Goal: Task Accomplishment & Management: Use online tool/utility

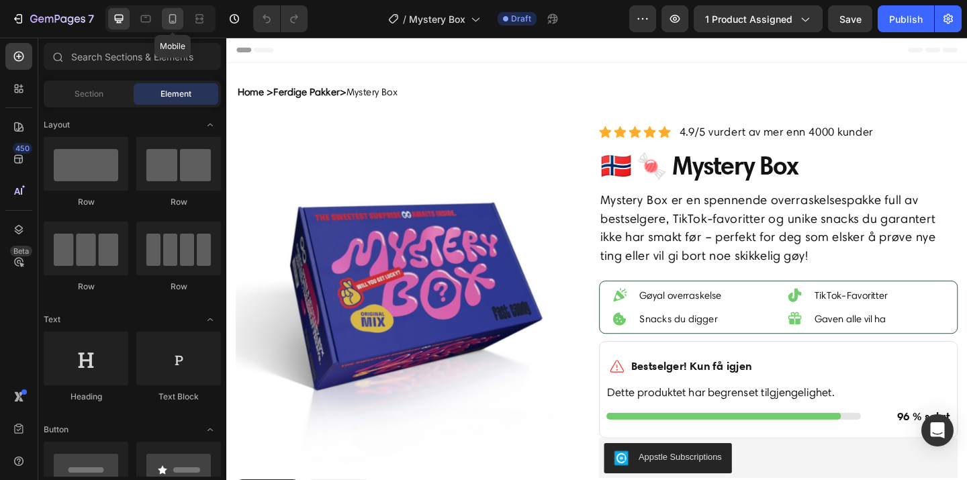
click at [176, 18] on icon at bounding box center [172, 18] width 13 height 13
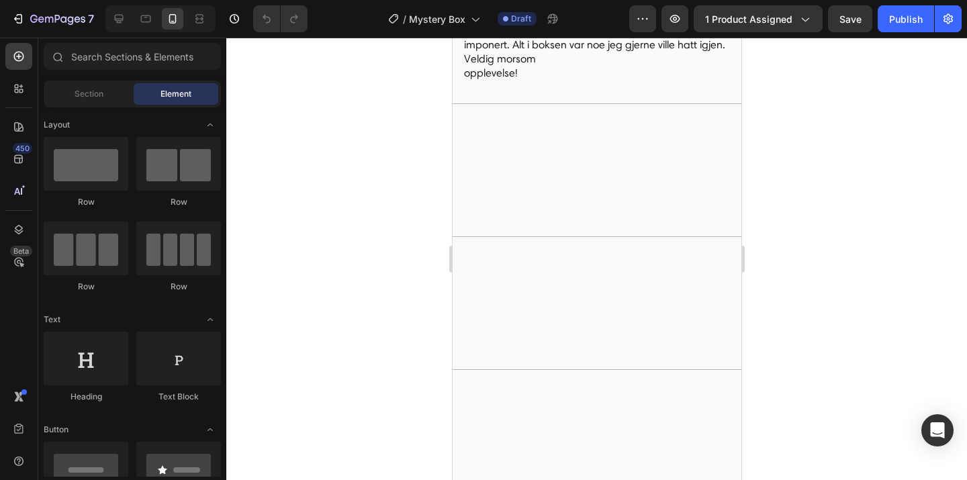
scroll to position [3896, 0]
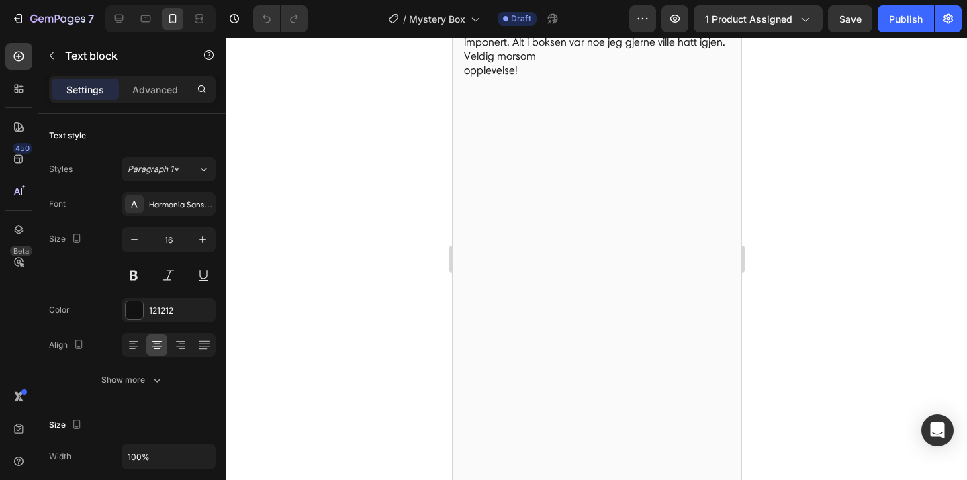
click at [118, 21] on icon at bounding box center [119, 19] width 9 height 9
type input "18"
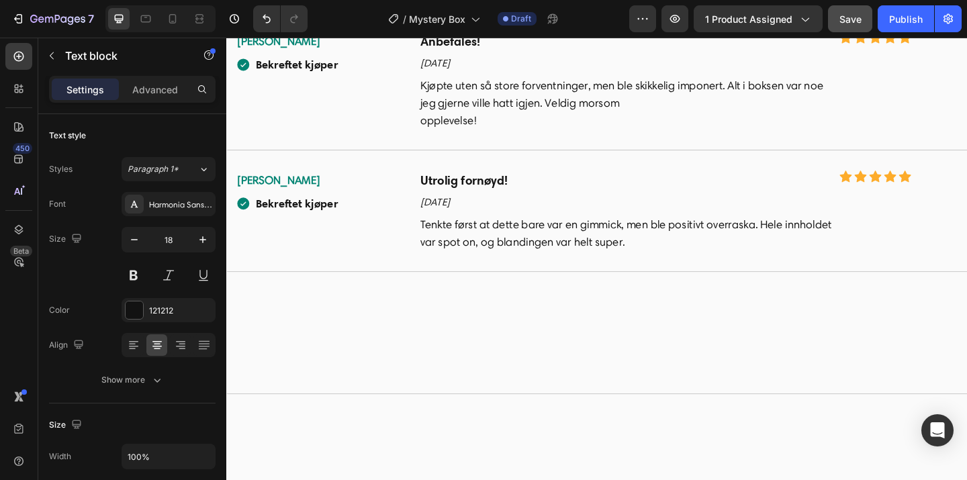
scroll to position [3889, 0]
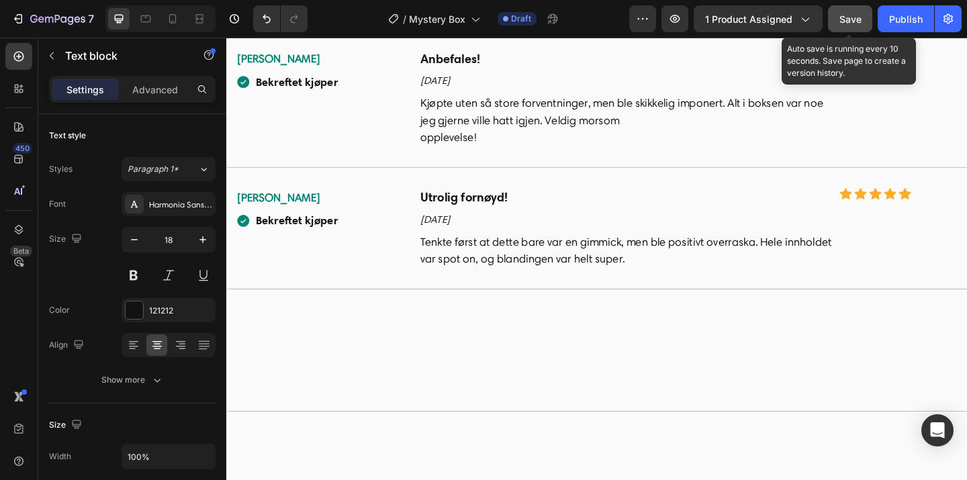
click at [858, 19] on span "Save" at bounding box center [851, 18] width 22 height 11
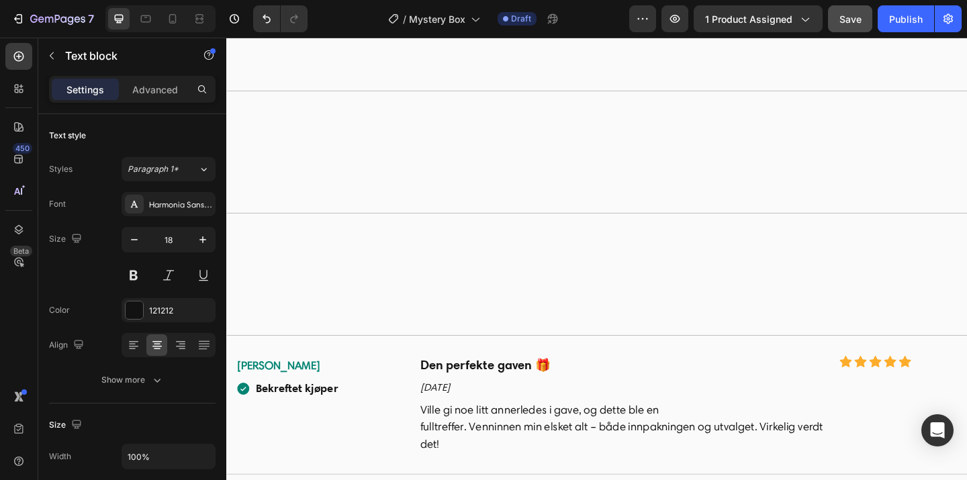
scroll to position [4577, 0]
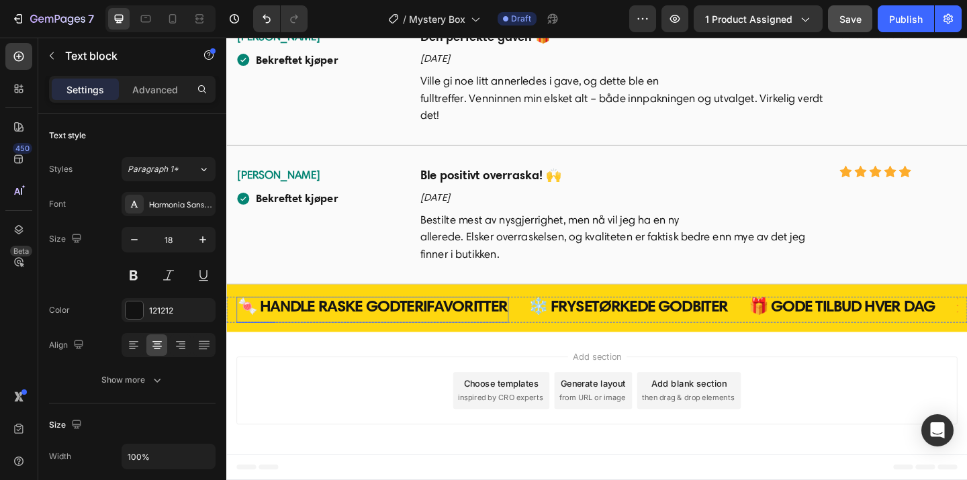
click at [437, 328] on h2 "🍬 HANDLE RASKE GODTERIFAVORITTER" at bounding box center [385, 330] width 296 height 20
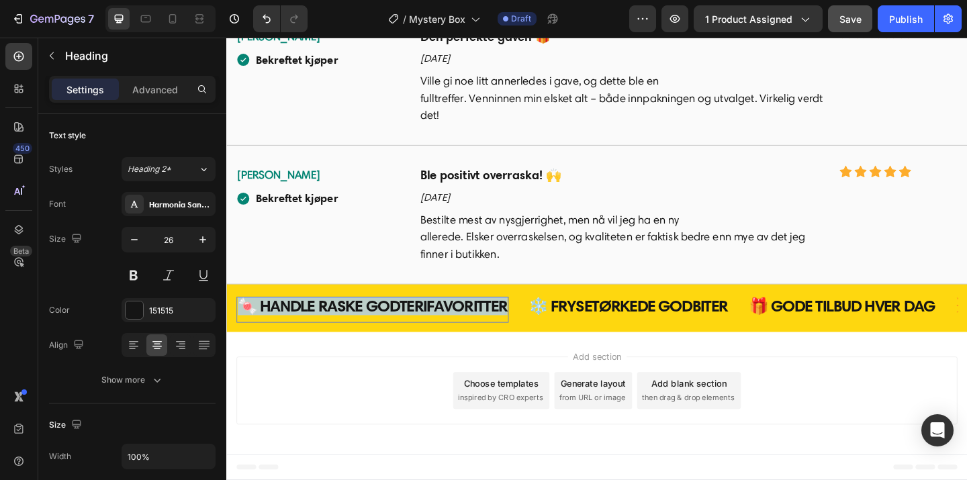
click at [437, 328] on p "🍬 HANDLE RASKE GODTERIFAVORITTER" at bounding box center [385, 329] width 294 height 17
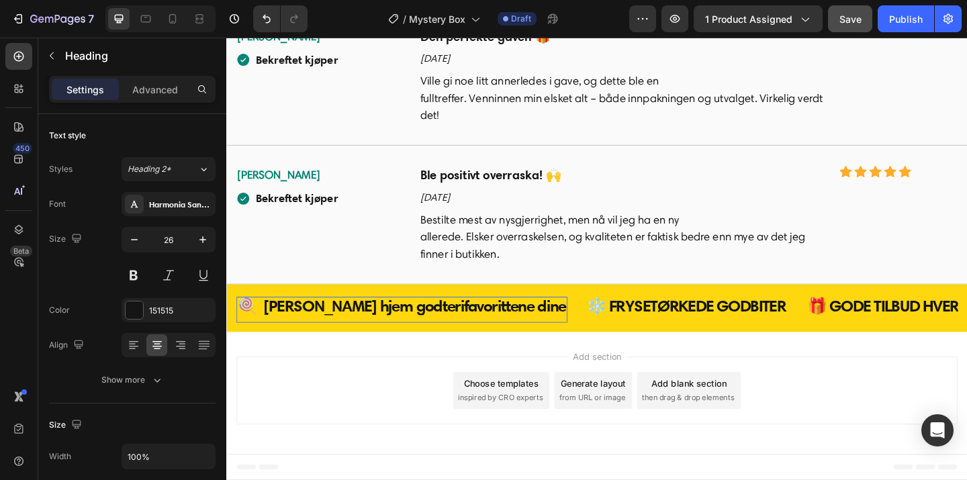
click at [361, 385] on div "Add section Choose templates inspired by CRO experts Generate layout from URL o…" at bounding box center [629, 422] width 785 height 74
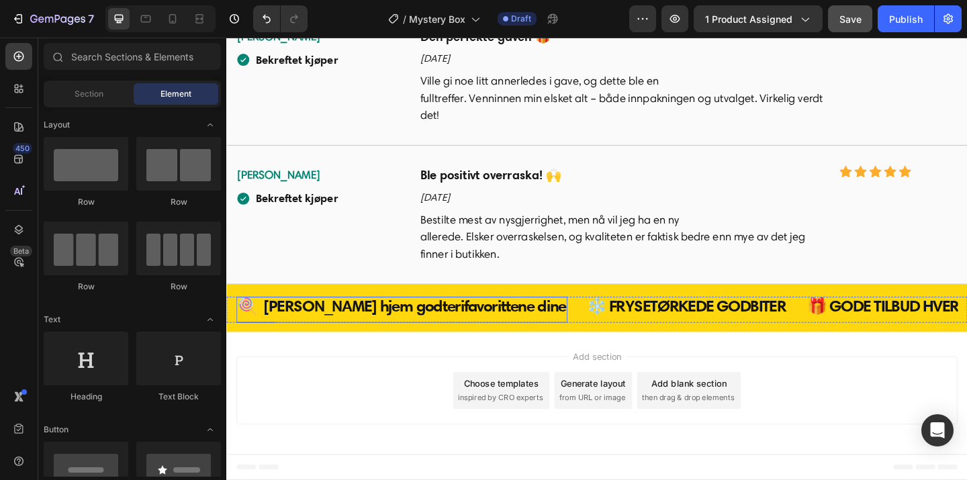
click at [415, 323] on p "🍭 [PERSON_NAME] hjem godterifavorittene dine" at bounding box center [416, 329] width 357 height 17
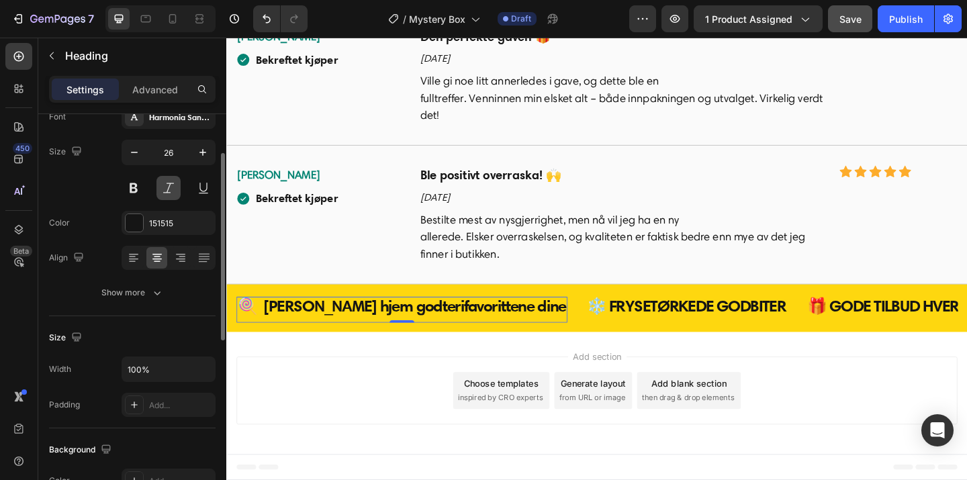
scroll to position [88, 0]
click at [151, 285] on icon "button" at bounding box center [156, 291] width 13 height 13
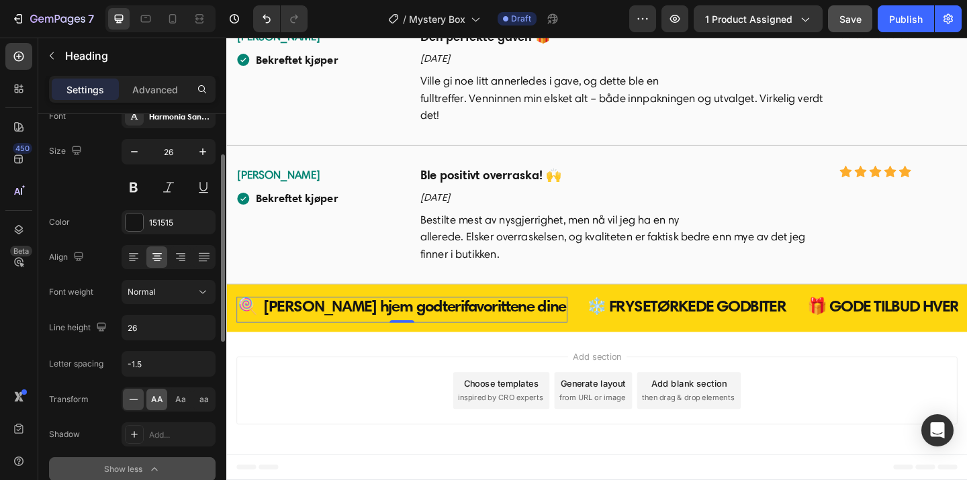
click at [154, 394] on span "AA" at bounding box center [157, 400] width 12 height 12
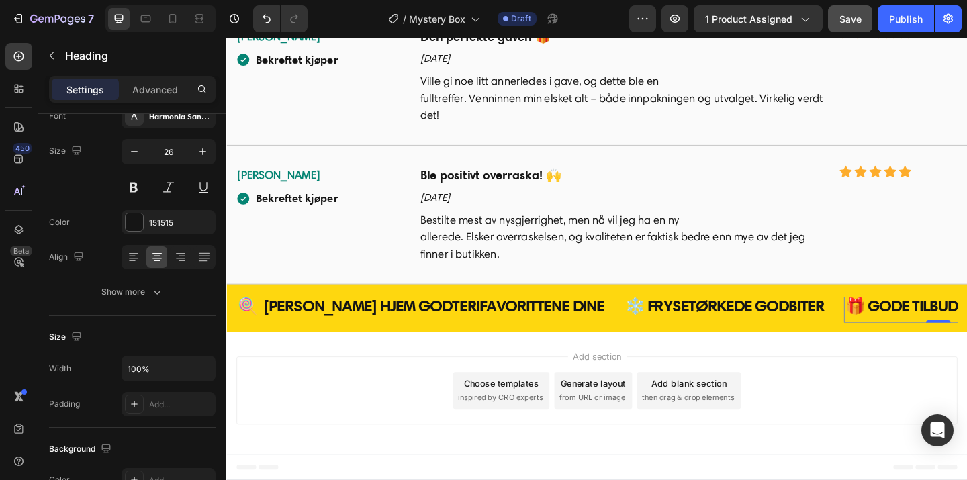
click at [877, 372] on div "Add section Choose templates inspired by CRO experts Generate layout from URL o…" at bounding box center [629, 424] width 806 height 133
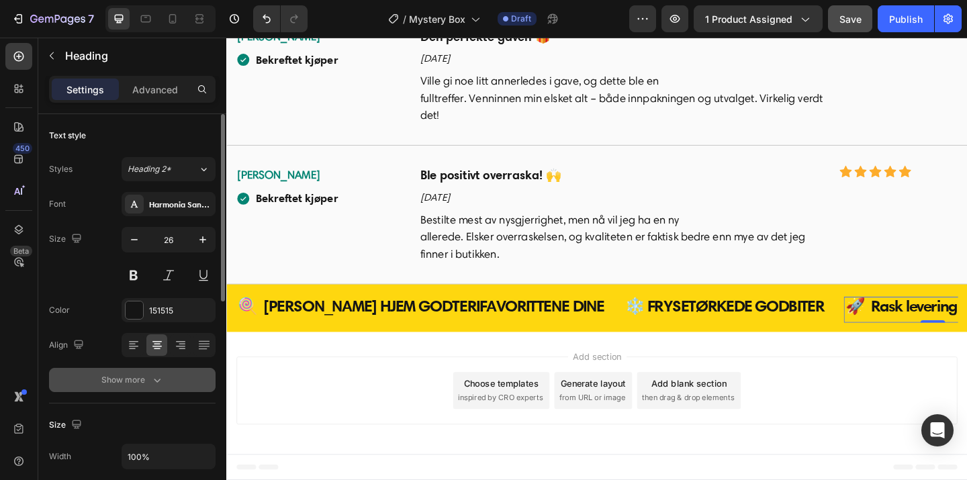
click at [146, 382] on div "Show more" at bounding box center [132, 379] width 62 height 13
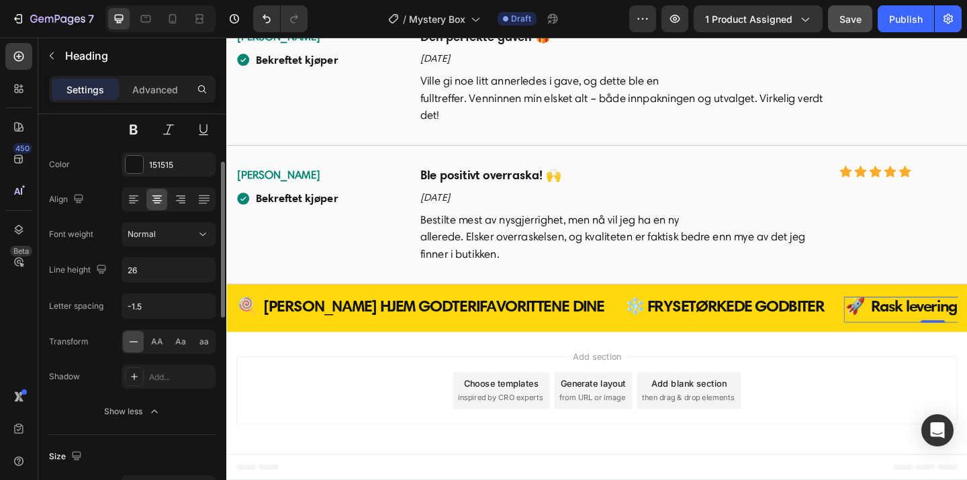
scroll to position [147, 0]
click at [157, 346] on span "AA" at bounding box center [157, 341] width 12 height 12
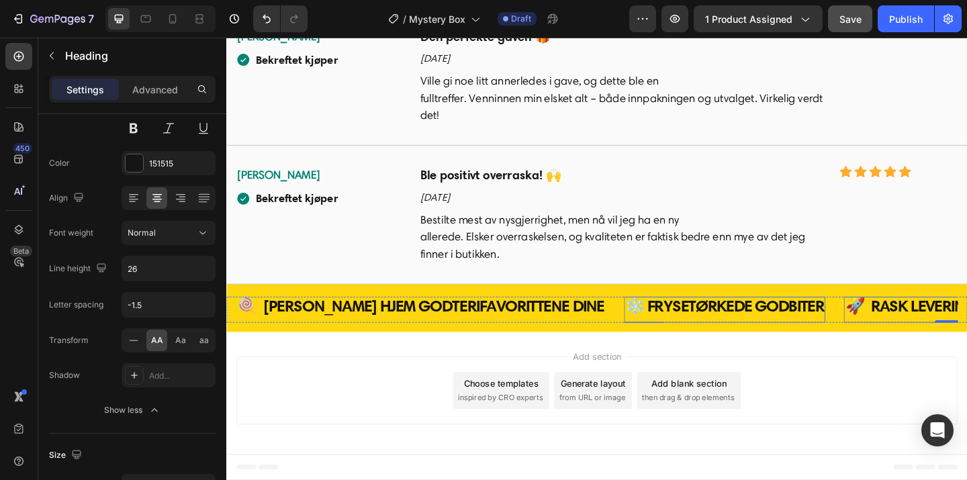
click at [659, 333] on h2 "❄️ FRYSETØRKEDE GODBITER" at bounding box center [769, 330] width 220 height 20
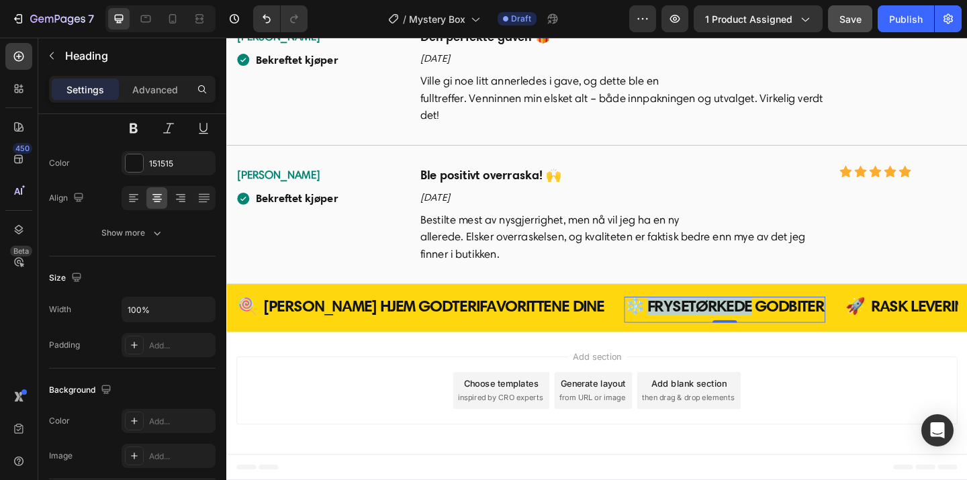
click at [659, 333] on h2 "❄️ FRYSETØRKEDE GODBITER" at bounding box center [769, 330] width 220 height 20
click at [660, 333] on p "❄️ FRYSETØRKEDE GODBITER" at bounding box center [768, 329] width 217 height 17
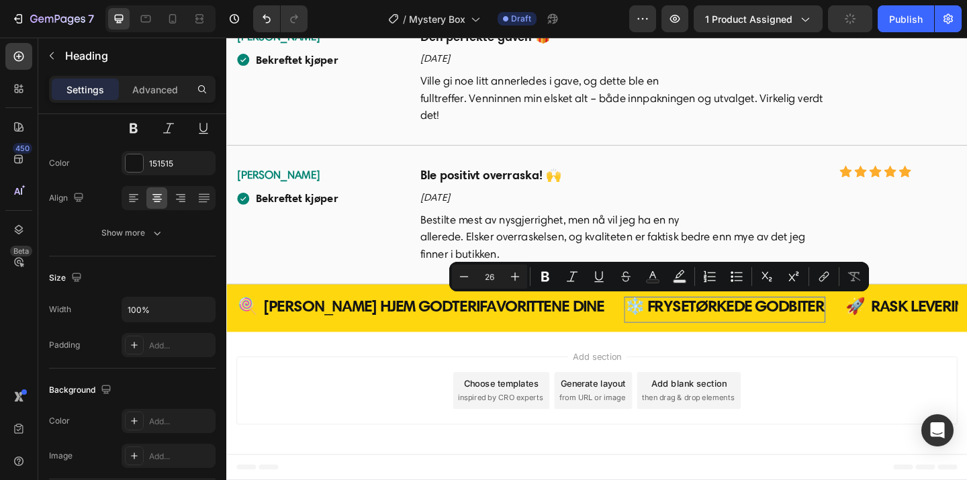
click at [660, 333] on p "❄️ FRYSETØRKEDE GODBITER" at bounding box center [768, 329] width 217 height 17
click at [660, 330] on p "❄️ FRYSETØRKEDE GODBITER" at bounding box center [768, 329] width 217 height 17
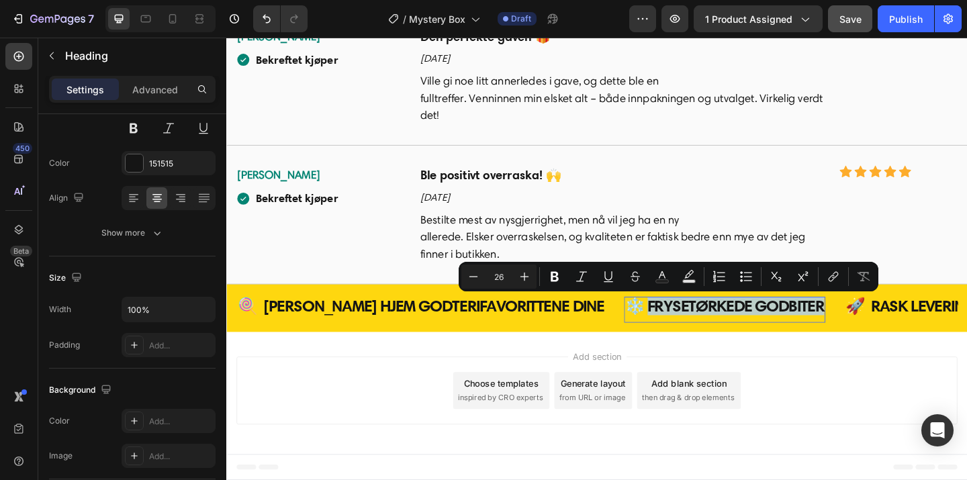
drag, startPoint x: 593, startPoint y: 327, endPoint x: 782, endPoint y: 332, distance: 188.8
click at [782, 332] on p "❄️ FRYSETØRKEDE GODBITER" at bounding box center [768, 329] width 217 height 17
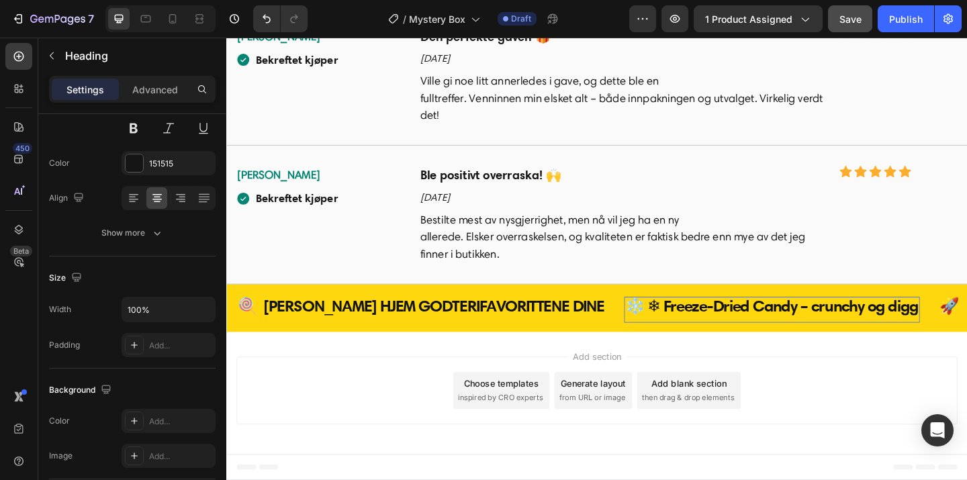
click at [660, 333] on p "❄️ ❄ Freeze-Dried Candy – crunchy og digg" at bounding box center [819, 329] width 319 height 17
click at [553, 333] on div "🍭 [PERSON_NAME] hjem godterifavorittene dine Heading" at bounding box center [448, 334] width 422 height 28
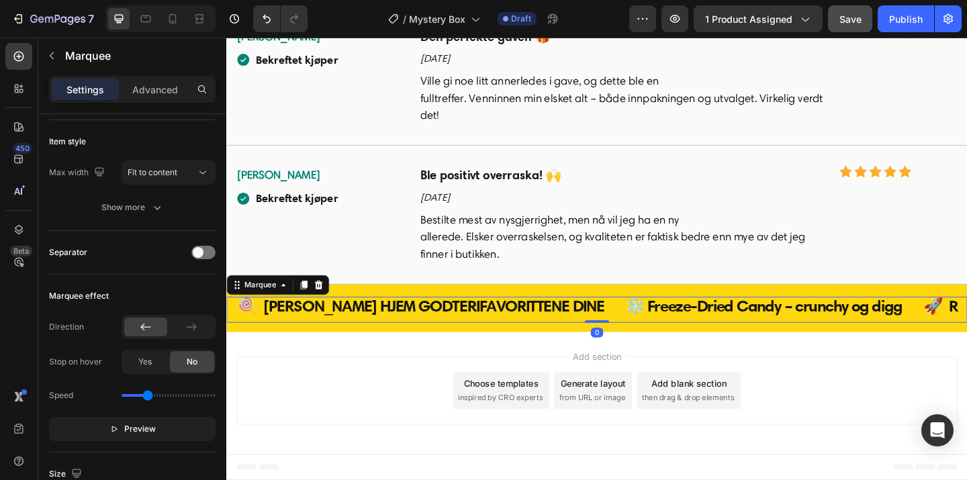
scroll to position [0, 0]
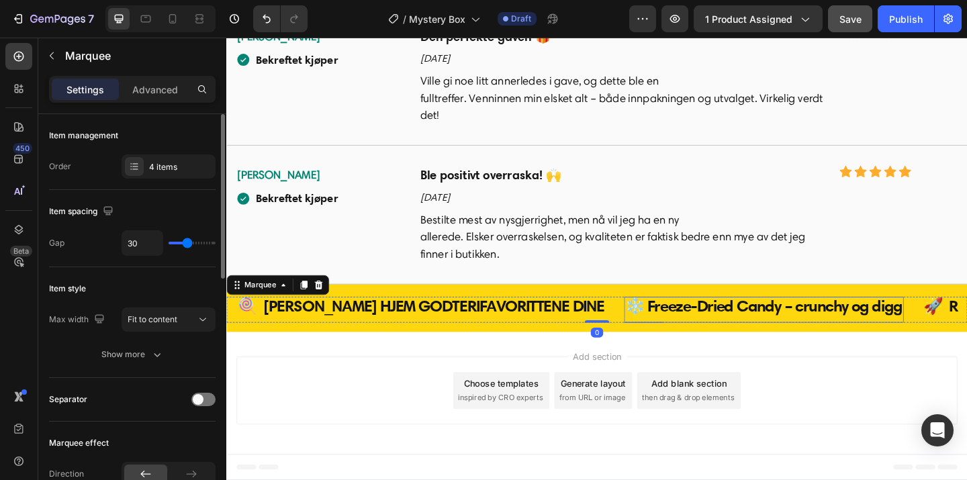
click at [660, 336] on p "❄️ Freeze-Dried Candy – crunchy og digg" at bounding box center [811, 329] width 302 height 17
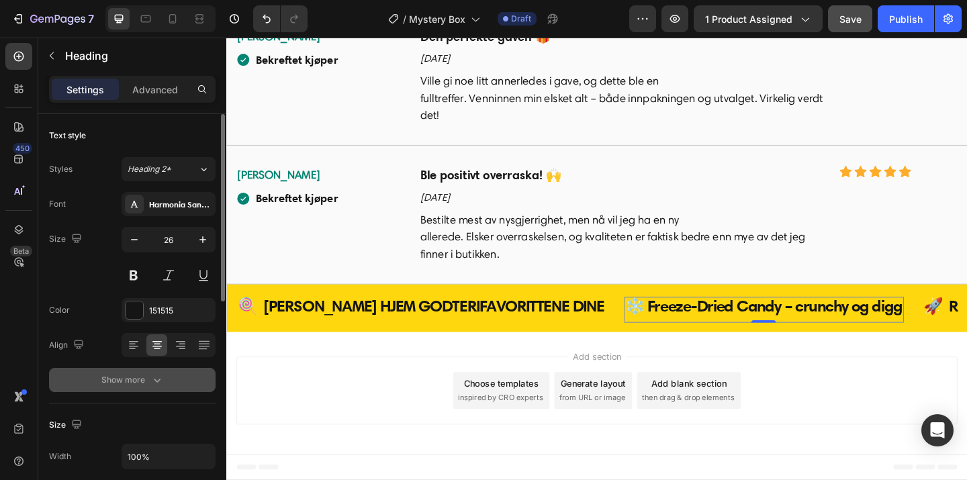
click at [136, 380] on div "Show more" at bounding box center [132, 379] width 62 height 13
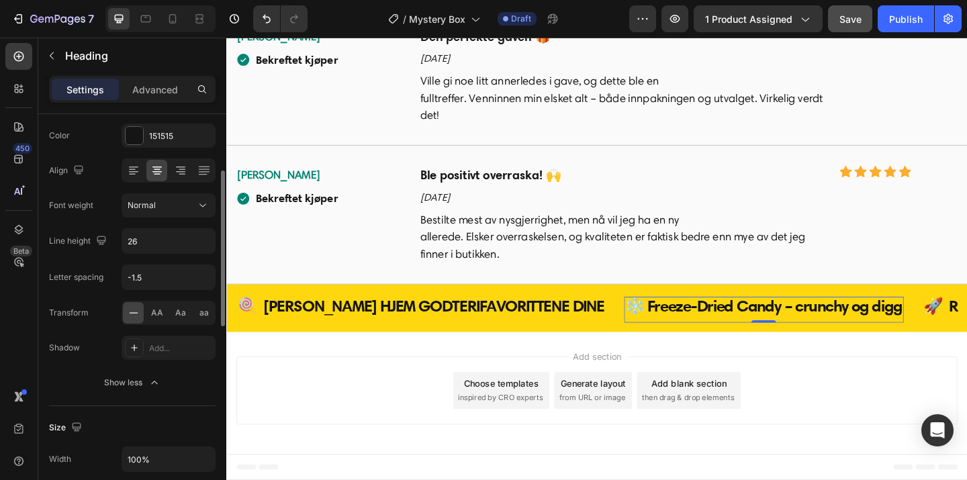
scroll to position [186, 0]
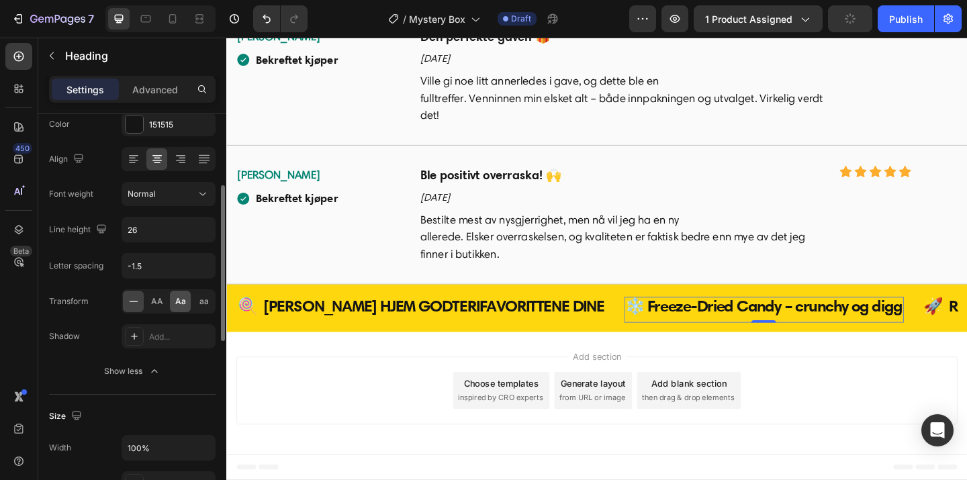
click at [152, 304] on span "AA" at bounding box center [157, 302] width 12 height 12
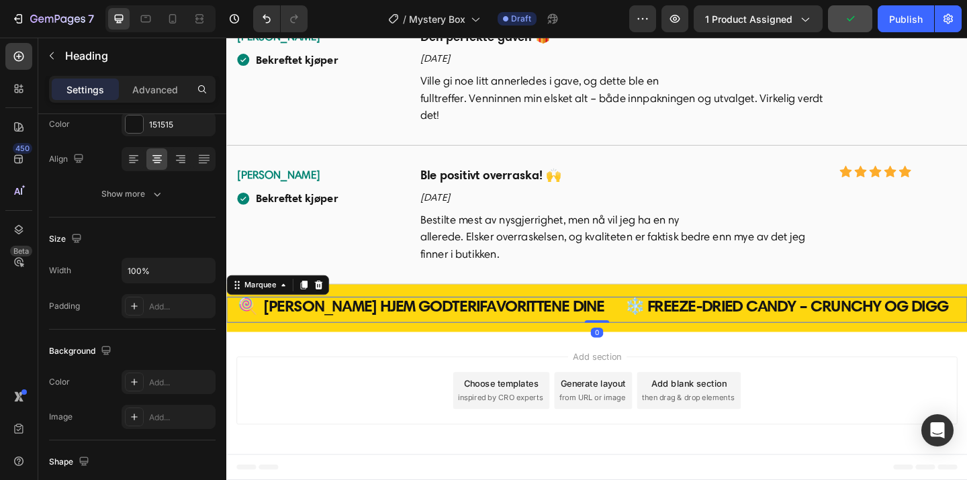
click at [934, 337] on div "❄️ Freeze-Dried Candy – crunchy og digg Heading" at bounding box center [846, 334] width 374 height 28
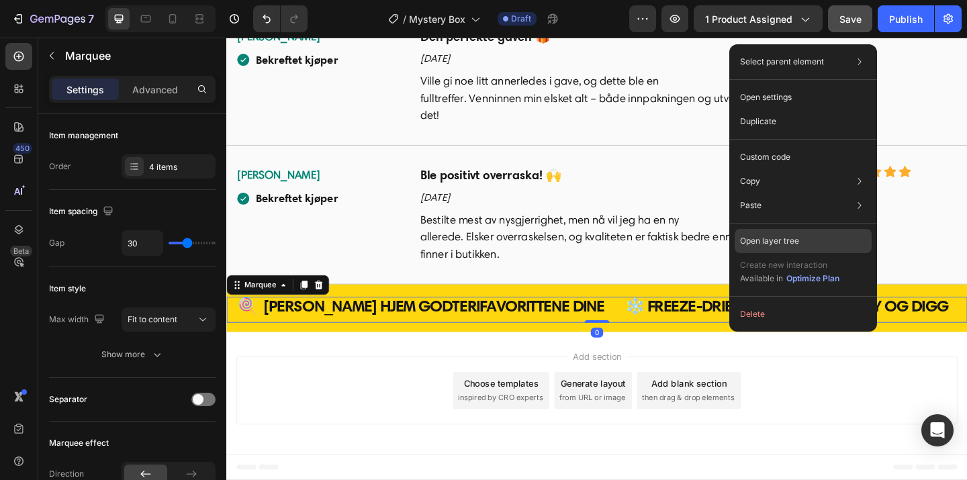
click at [812, 241] on div "Open layer tree" at bounding box center [803, 241] width 137 height 24
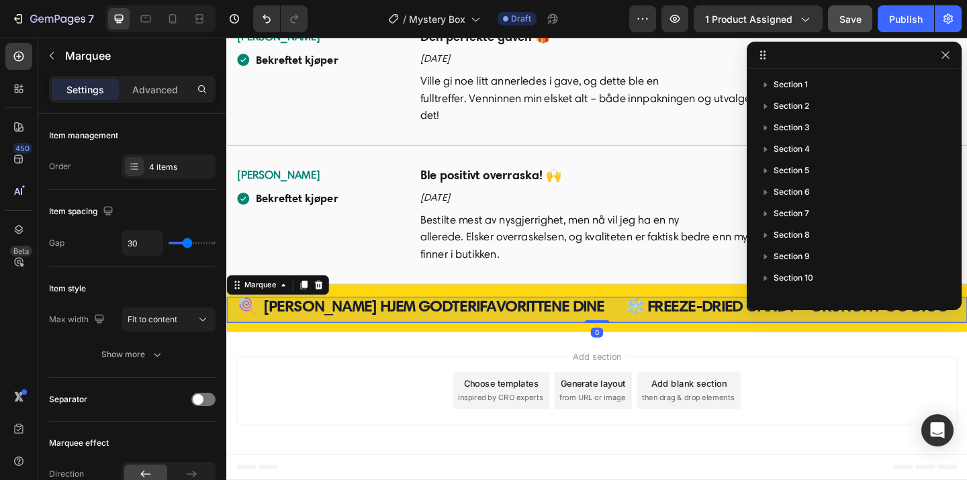
scroll to position [208, 0]
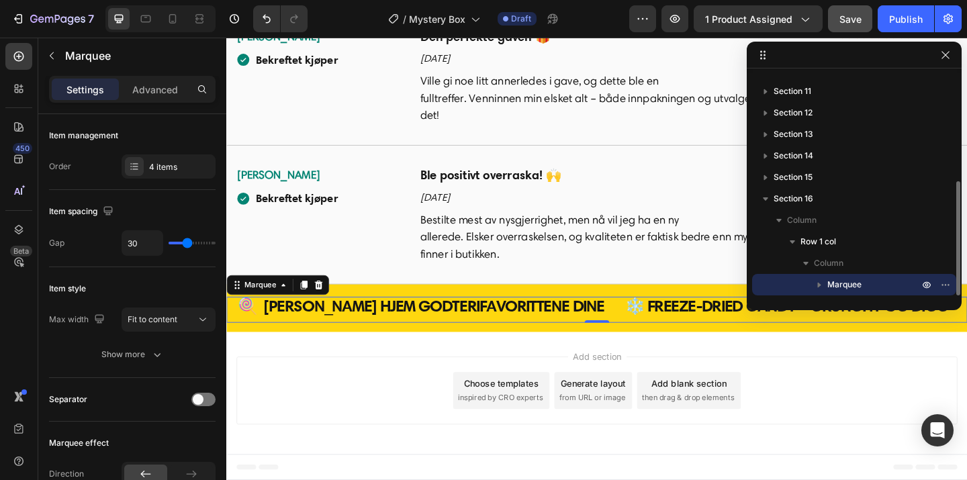
click at [818, 283] on icon "button" at bounding box center [819, 285] width 3 height 5
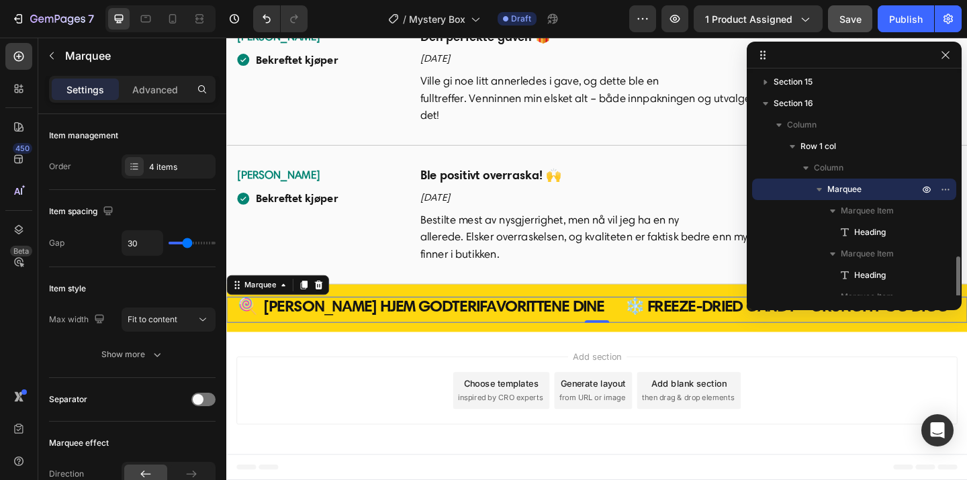
scroll to position [380, 0]
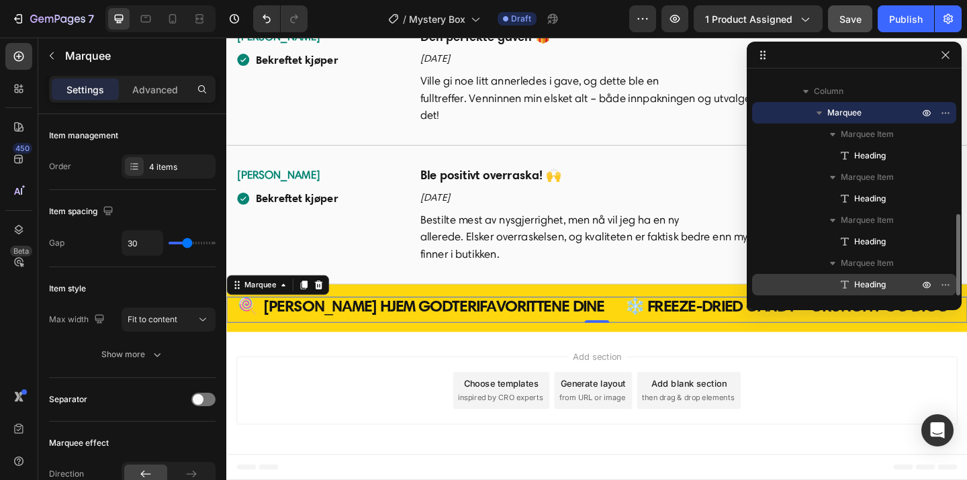
click at [872, 279] on span "Heading" at bounding box center [870, 284] width 32 height 13
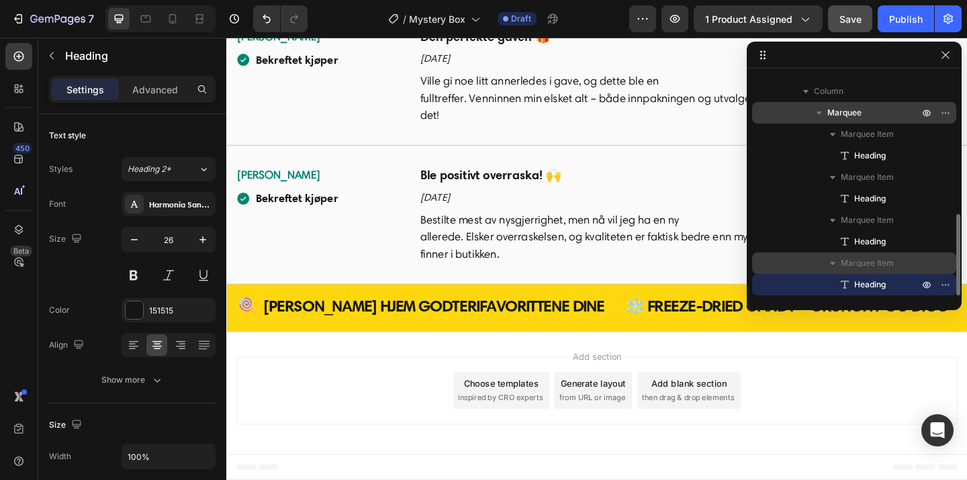
click at [846, 263] on span "Marquee Item" at bounding box center [867, 263] width 53 height 13
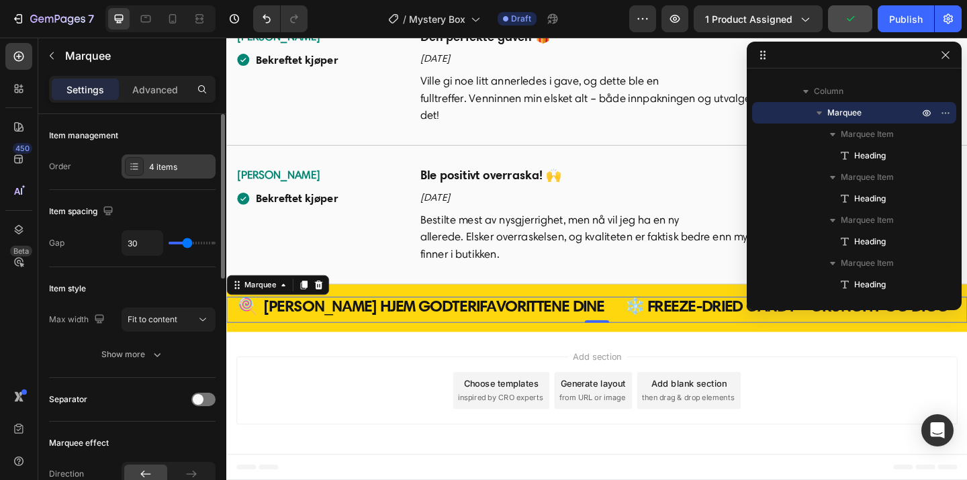
click at [155, 166] on div "4 items" at bounding box center [180, 167] width 63 height 12
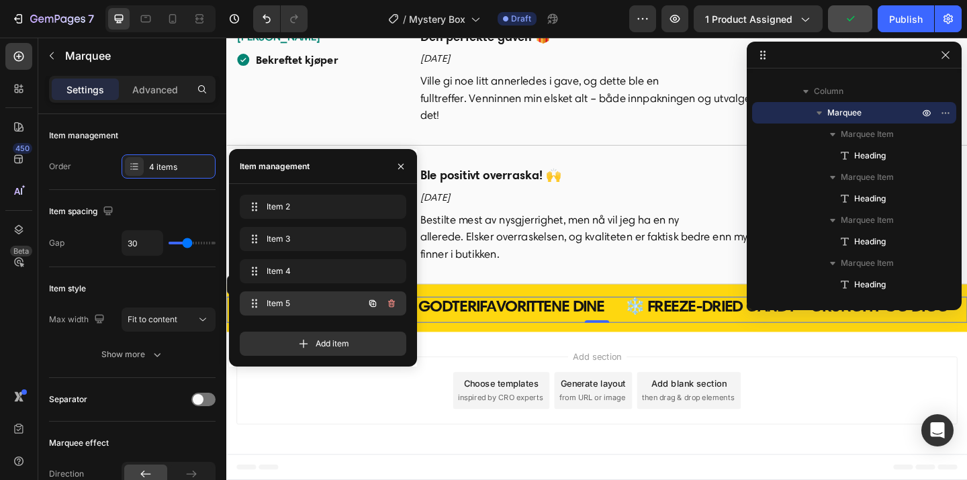
click at [312, 307] on span "Item 5" at bounding box center [305, 304] width 76 height 12
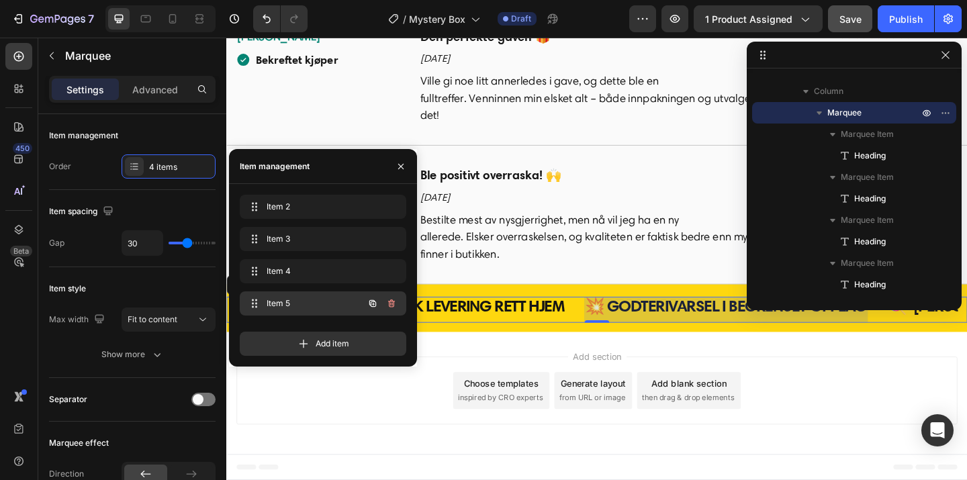
scroll to position [0, 701]
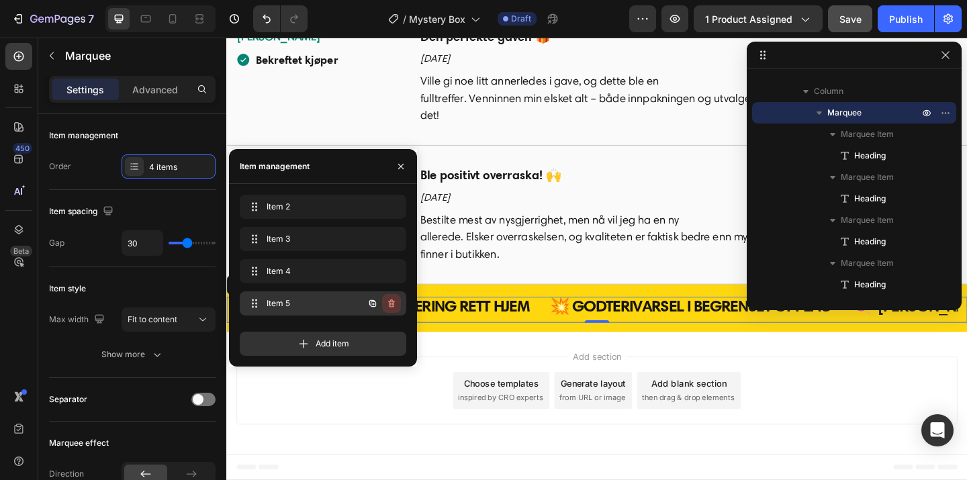
click at [394, 306] on icon "button" at bounding box center [391, 303] width 11 height 11
click at [394, 306] on div "Delete" at bounding box center [382, 304] width 25 height 12
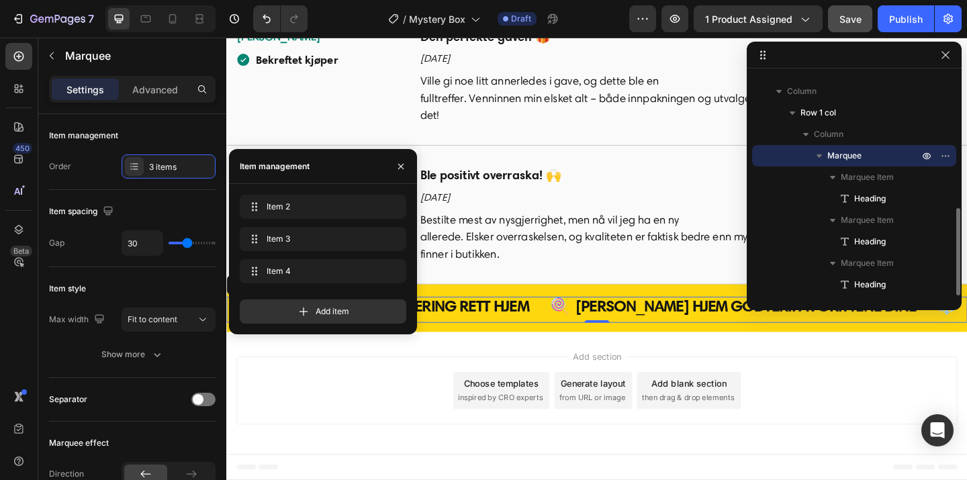
scroll to position [337, 0]
click at [946, 60] on icon "button" at bounding box center [945, 55] width 11 height 11
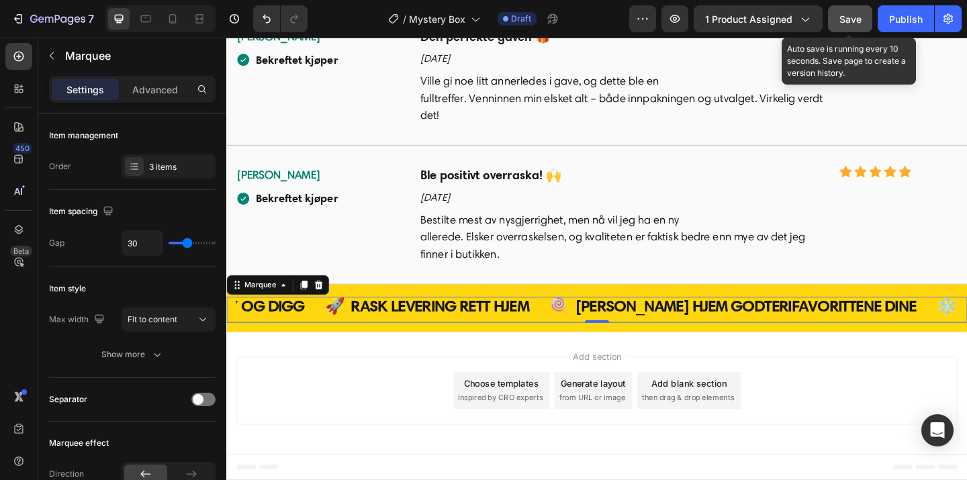
click at [866, 28] on button "Save" at bounding box center [850, 18] width 44 height 27
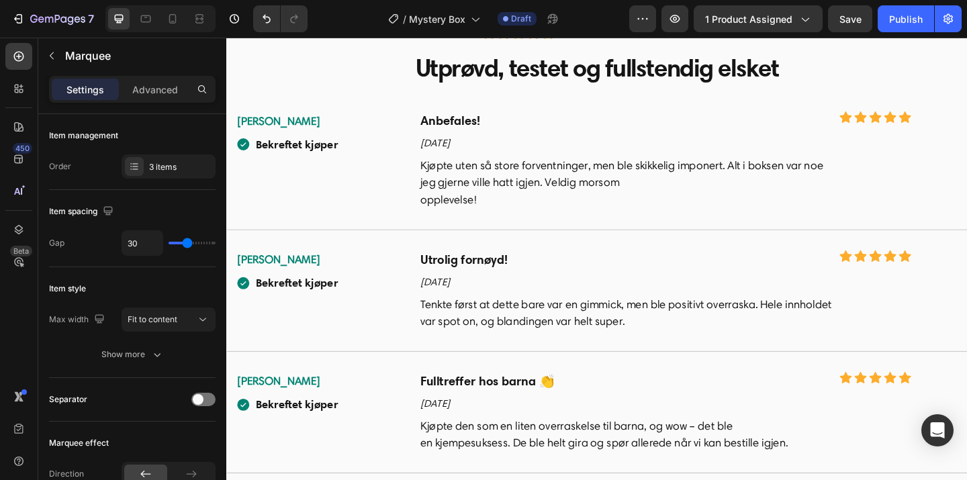
scroll to position [4066, 0]
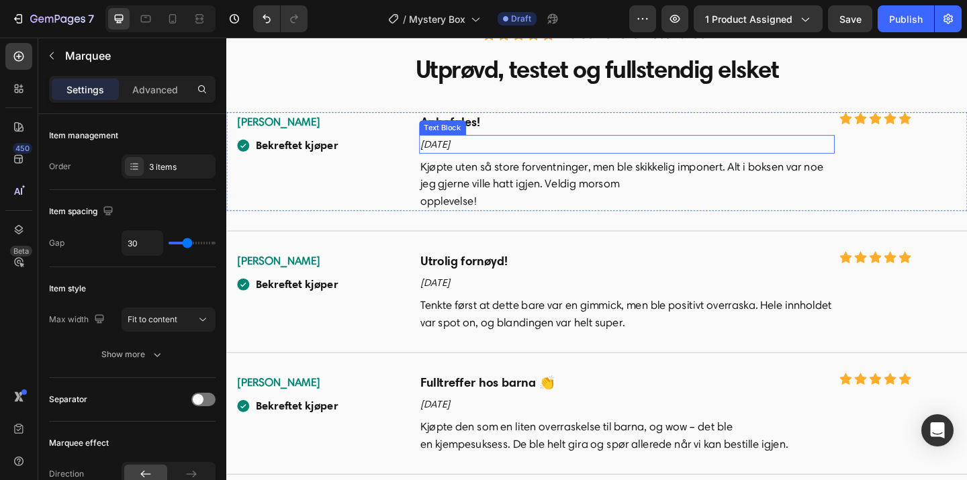
click at [464, 152] on p "[DATE]" at bounding box center [661, 153] width 449 height 17
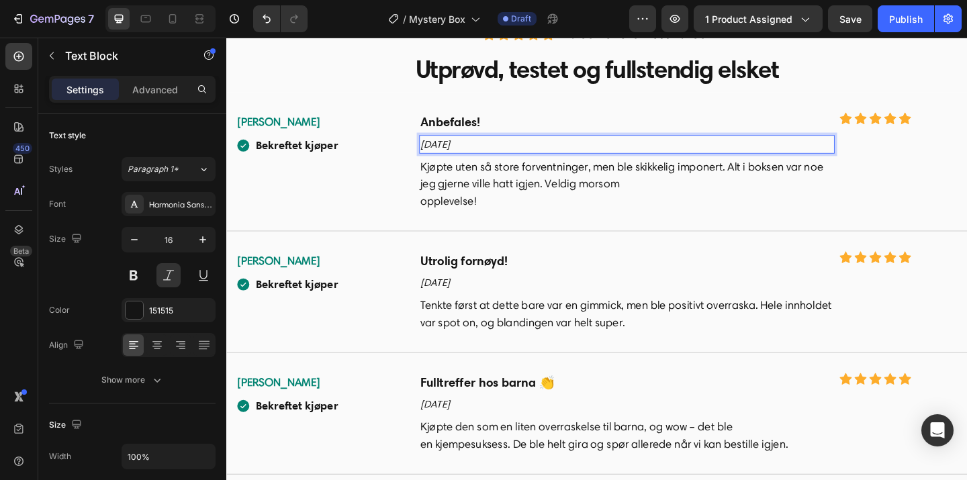
click at [445, 154] on p "[DATE]" at bounding box center [661, 153] width 449 height 17
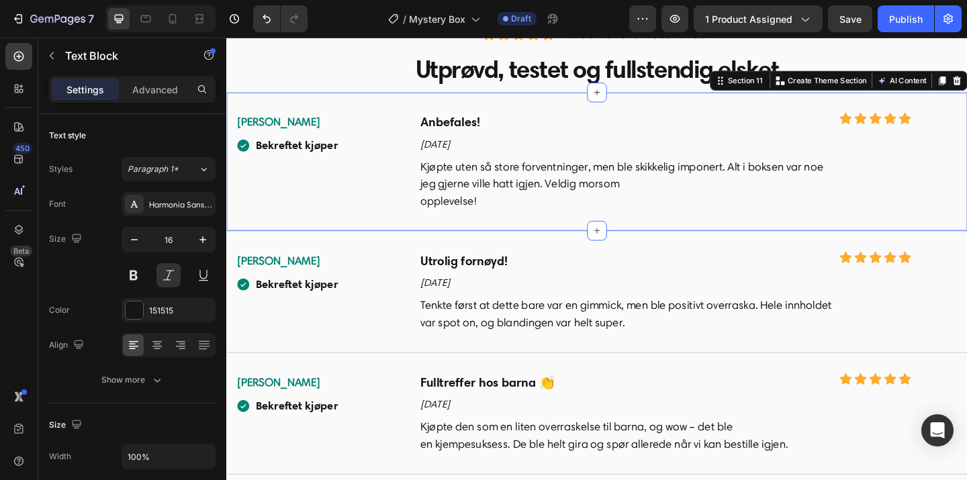
click at [479, 246] on div "[PERSON_NAME] Text Block Bekreftet kjøper Item List Anbefales! Text Block [DATE…" at bounding box center [629, 172] width 806 height 151
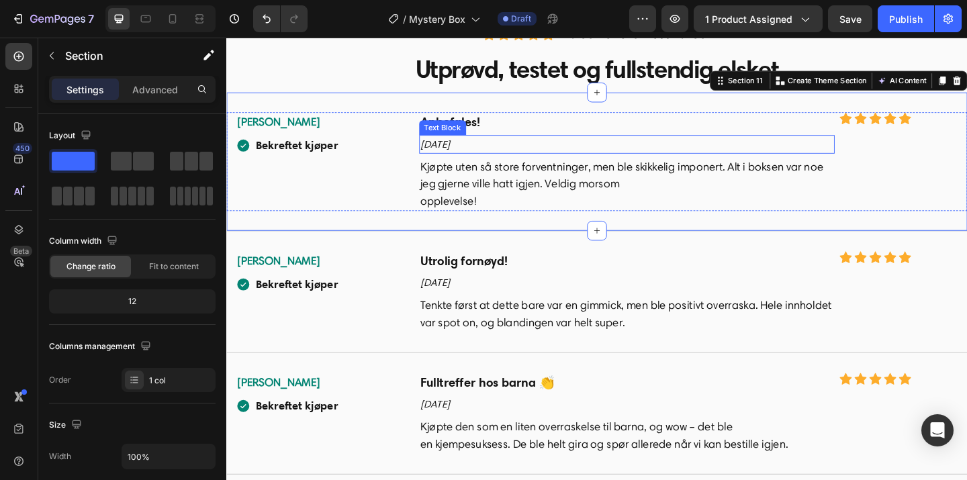
click at [497, 160] on p "[DATE]" at bounding box center [661, 153] width 449 height 17
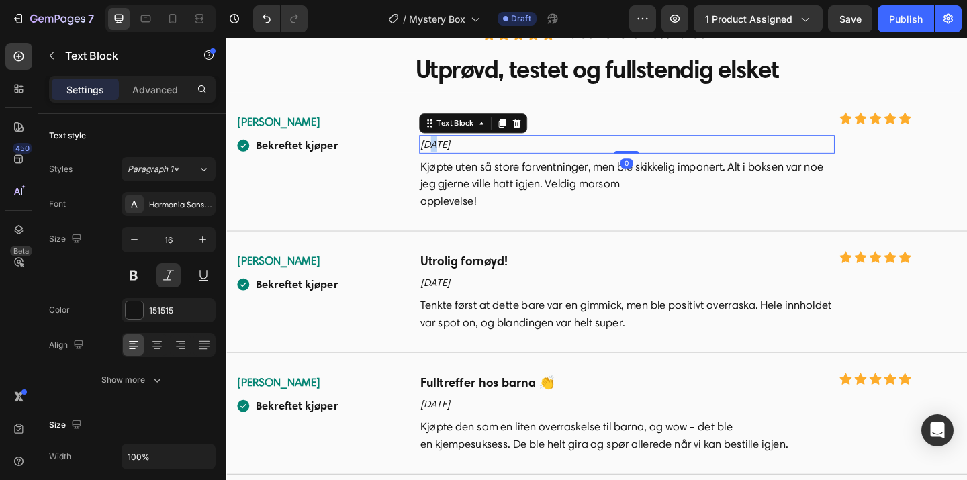
click at [446, 155] on p "[DATE]" at bounding box center [661, 153] width 449 height 17
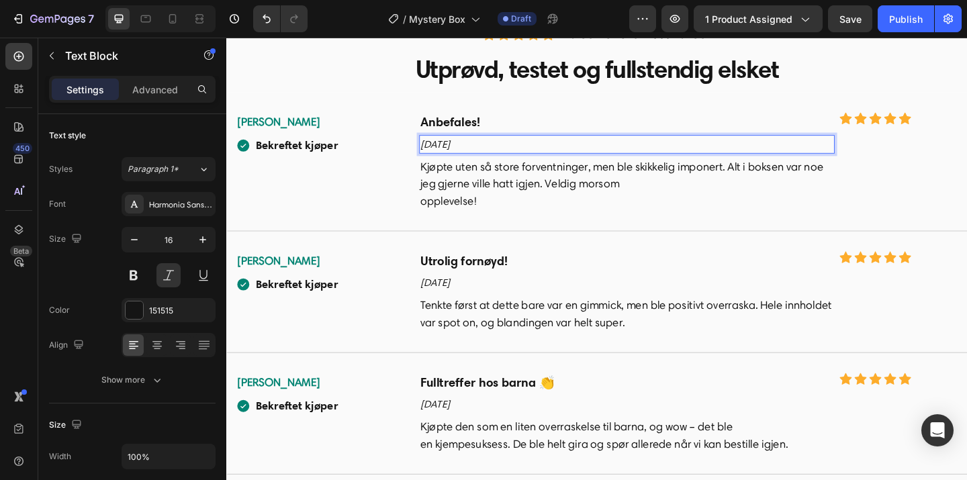
click at [469, 153] on p "[DATE]" at bounding box center [661, 153] width 449 height 17
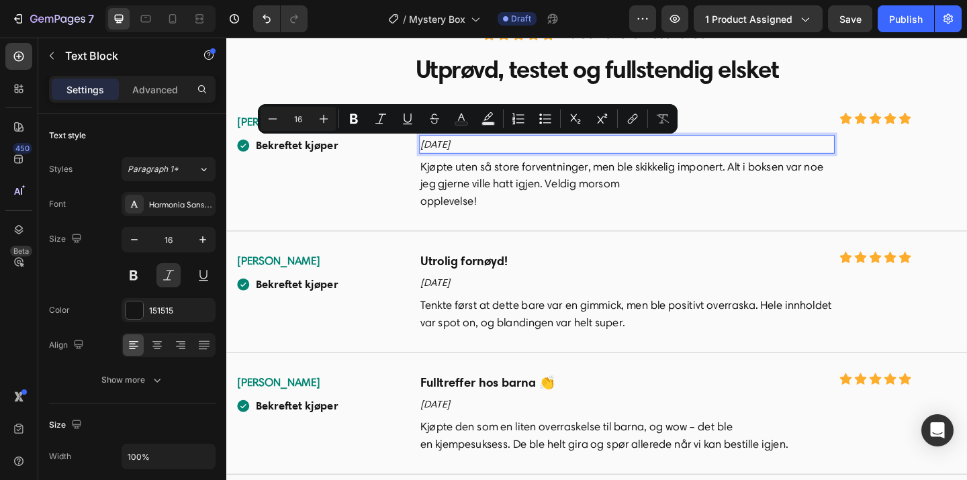
click at [463, 154] on p "[DATE]" at bounding box center [661, 153] width 449 height 17
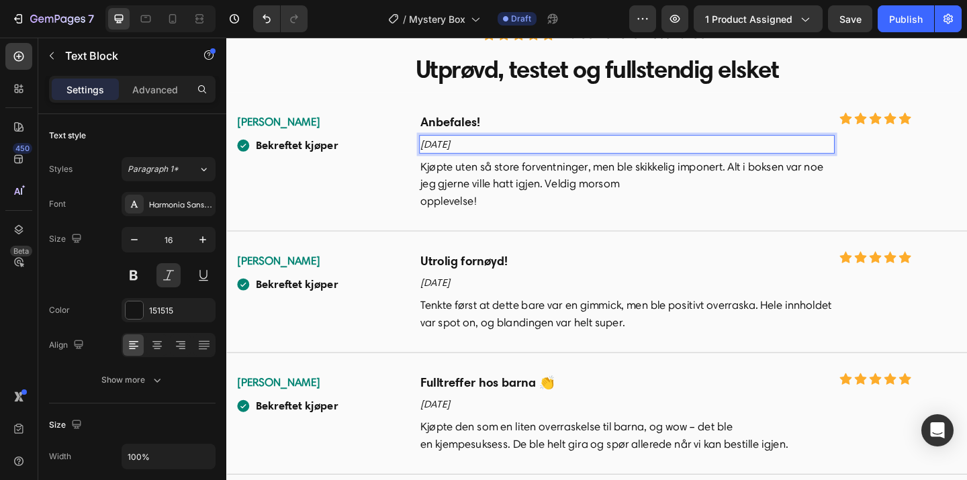
click at [463, 154] on p "[DATE]" at bounding box center [661, 153] width 449 height 17
click at [517, 200] on p "Kjøpte uten så store forventninger, men ble skikkelig imponert. Alt i boksen va…" at bounding box center [661, 197] width 449 height 56
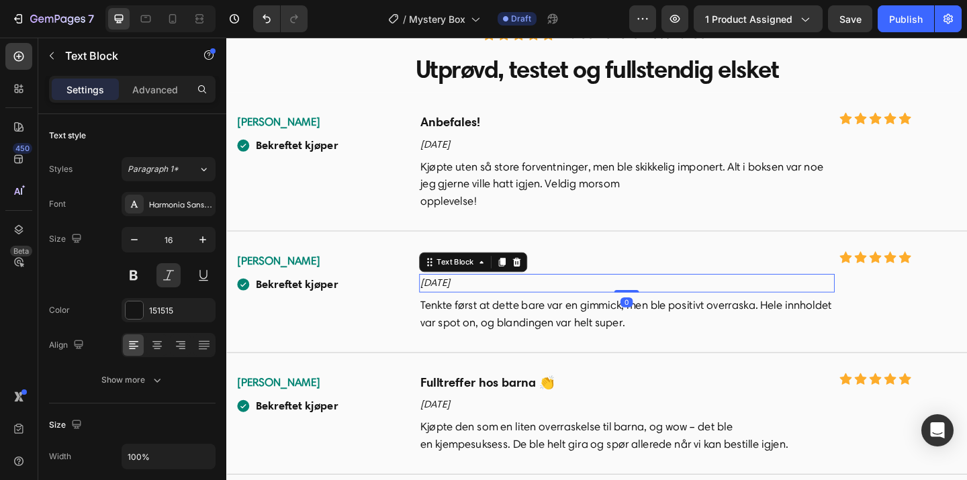
click at [456, 308] on p "[DATE]" at bounding box center [661, 304] width 449 height 17
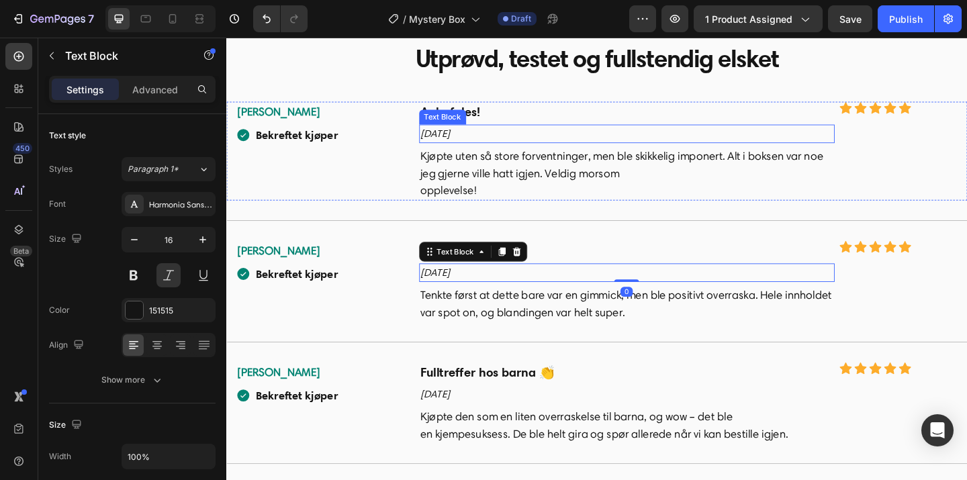
click at [449, 143] on p "[DATE]" at bounding box center [661, 142] width 449 height 17
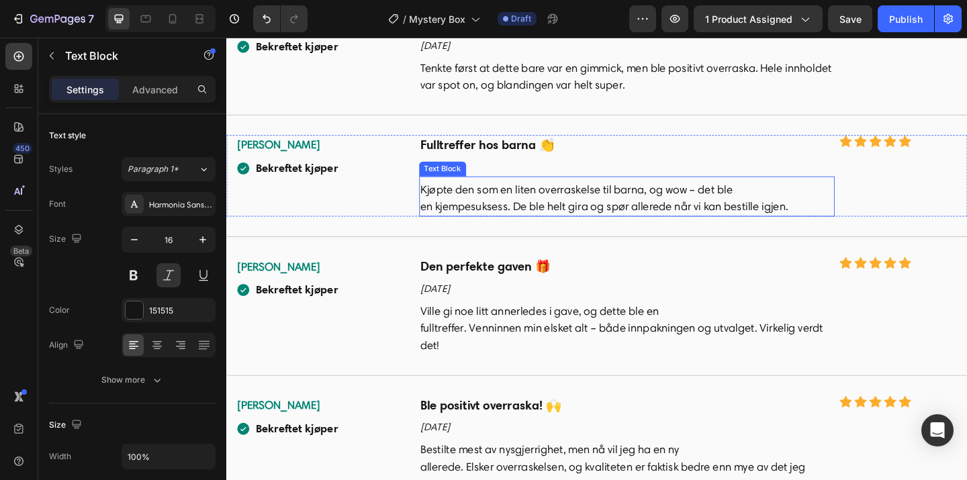
scroll to position [4323, 0]
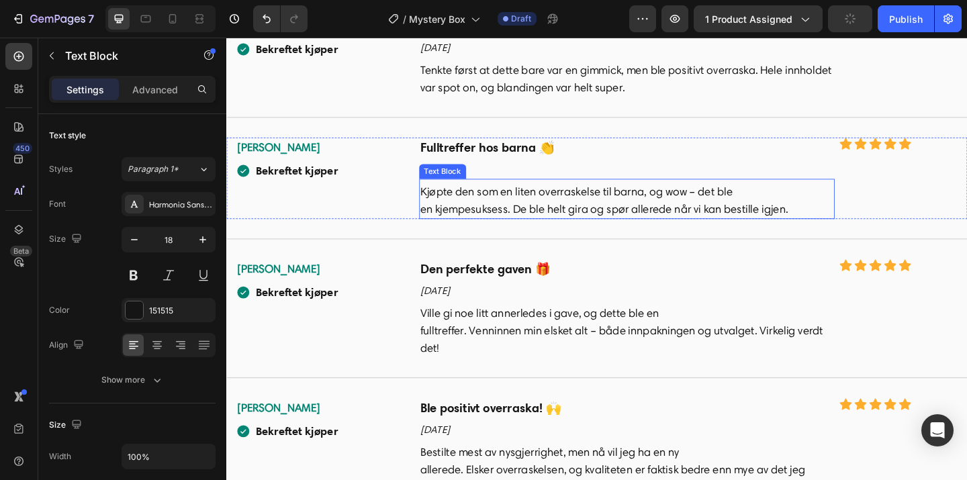
click at [479, 331] on p "Ville gi noe litt annerledes i gave, og dette ble en fulltreffer. Venninnen min…" at bounding box center [661, 356] width 449 height 56
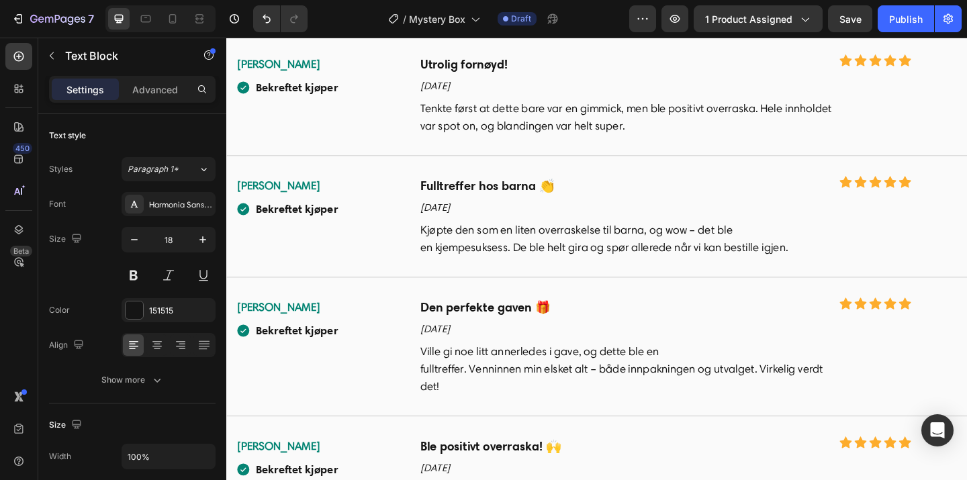
scroll to position [4283, 0]
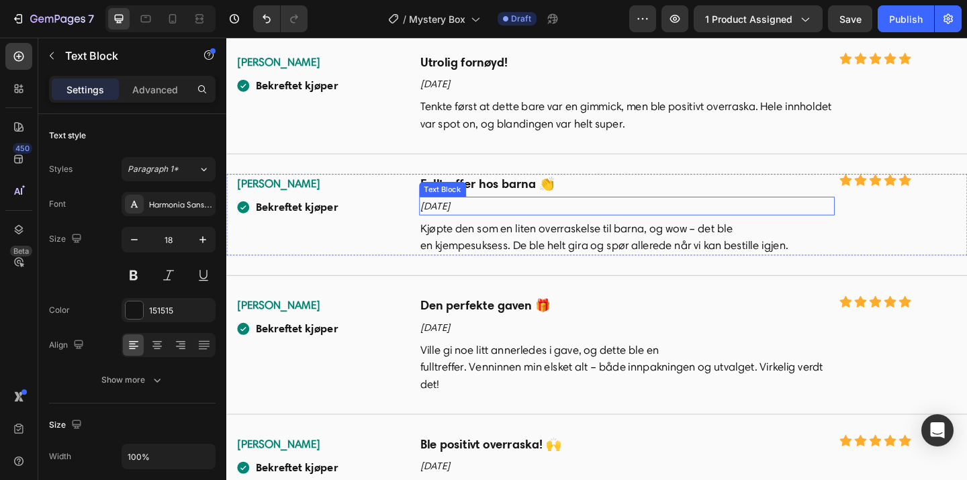
click at [502, 225] on p "[DATE]" at bounding box center [661, 220] width 449 height 17
click at [454, 223] on p "[DATE]" at bounding box center [661, 220] width 449 height 17
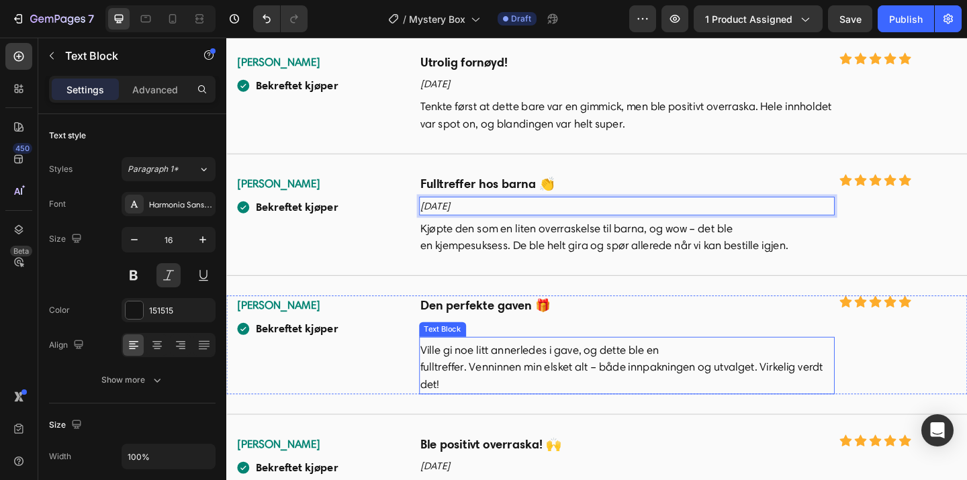
scroll to position [4400, 0]
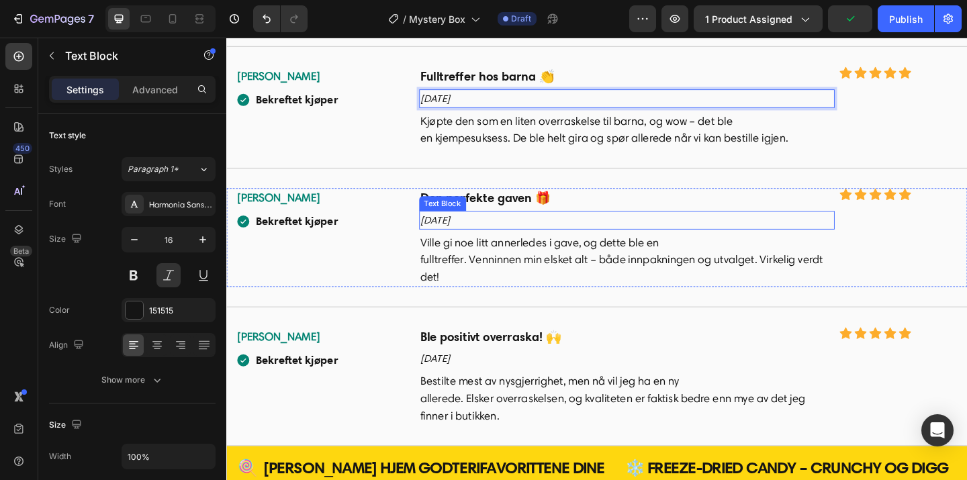
click at [453, 236] on p "[DATE]" at bounding box center [661, 236] width 449 height 17
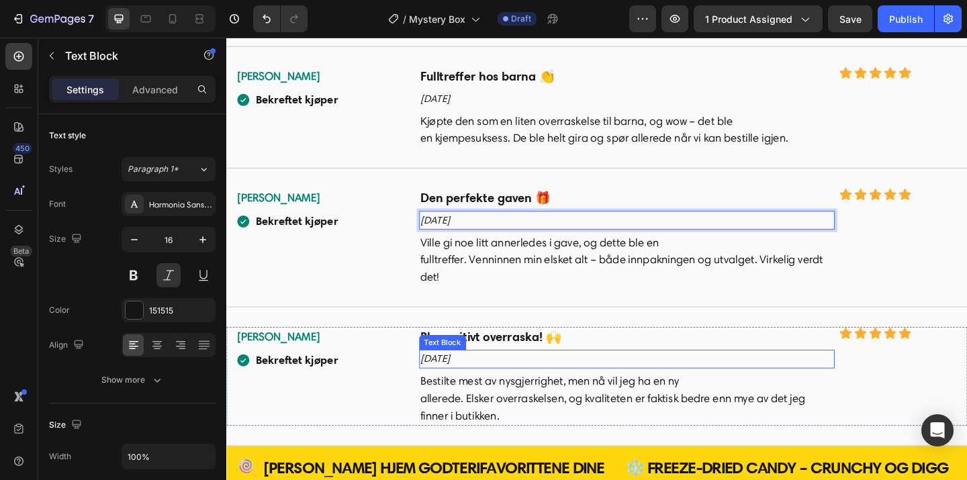
click at [453, 387] on p "[DATE]" at bounding box center [661, 387] width 449 height 17
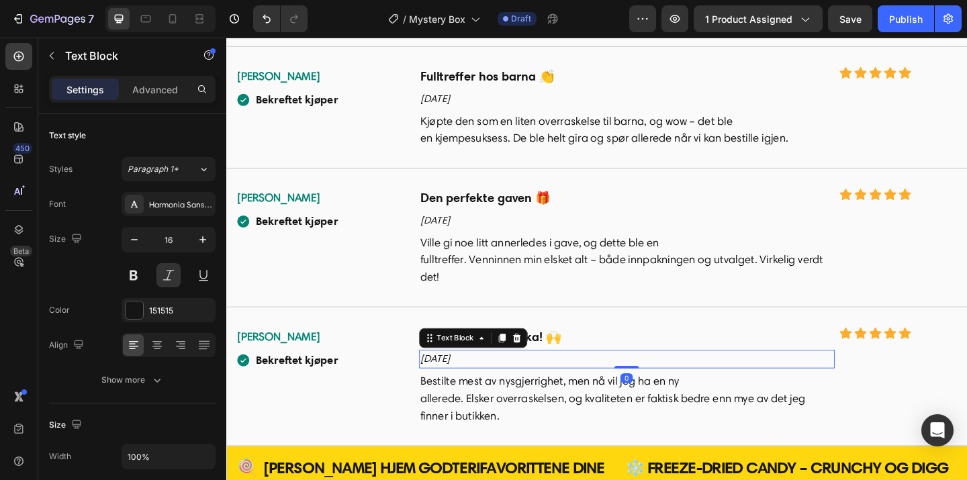
click at [453, 387] on p "[DATE]" at bounding box center [661, 387] width 449 height 17
click at [442, 387] on p "[DATE]" at bounding box center [661, 387] width 449 height 17
click at [451, 238] on p "[DATE]" at bounding box center [661, 236] width 449 height 17
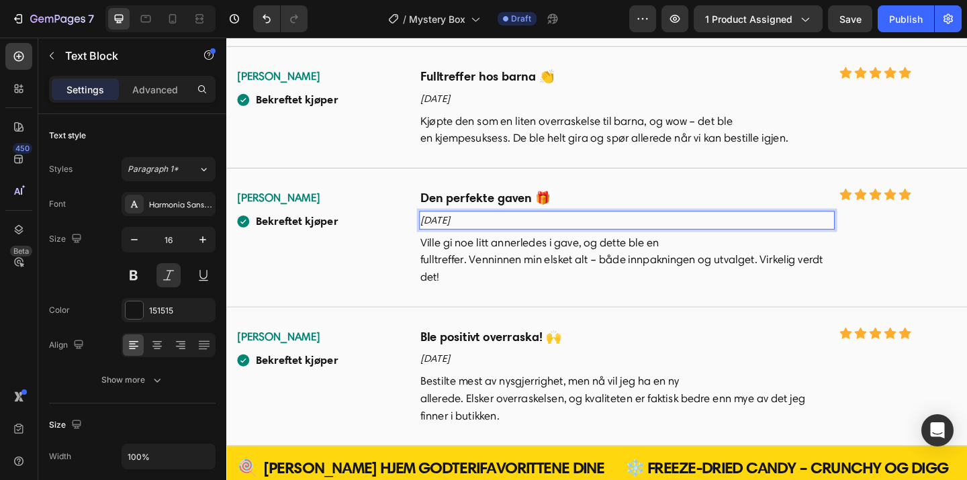
click at [441, 235] on p "[DATE]" at bounding box center [661, 236] width 449 height 17
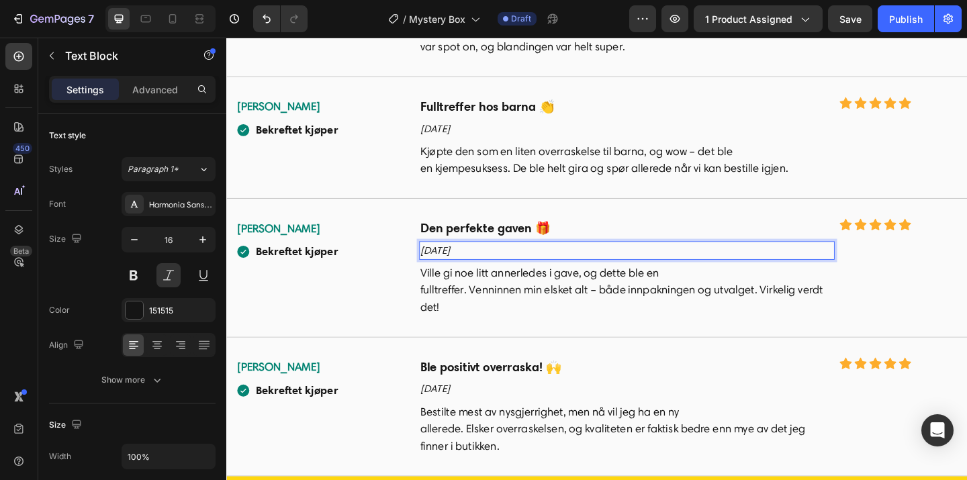
scroll to position [4327, 0]
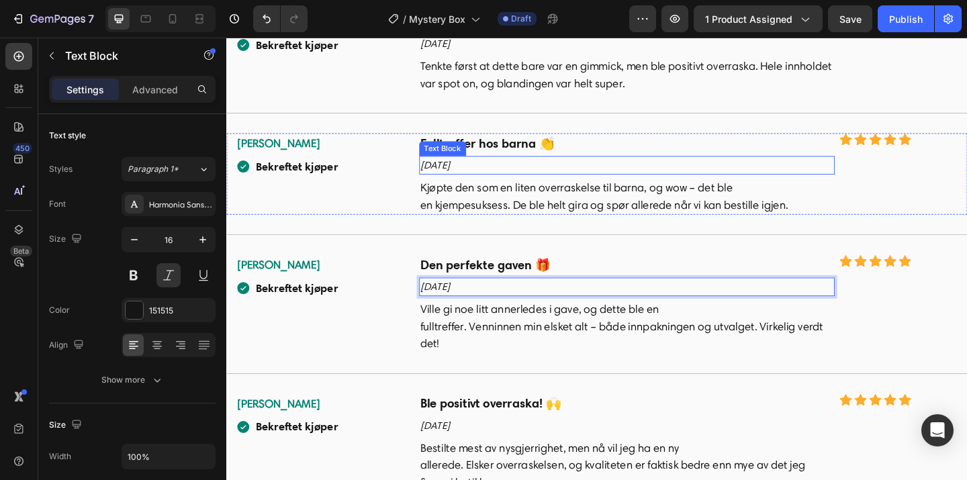
click at [444, 171] on p "[DATE]" at bounding box center [661, 176] width 449 height 17
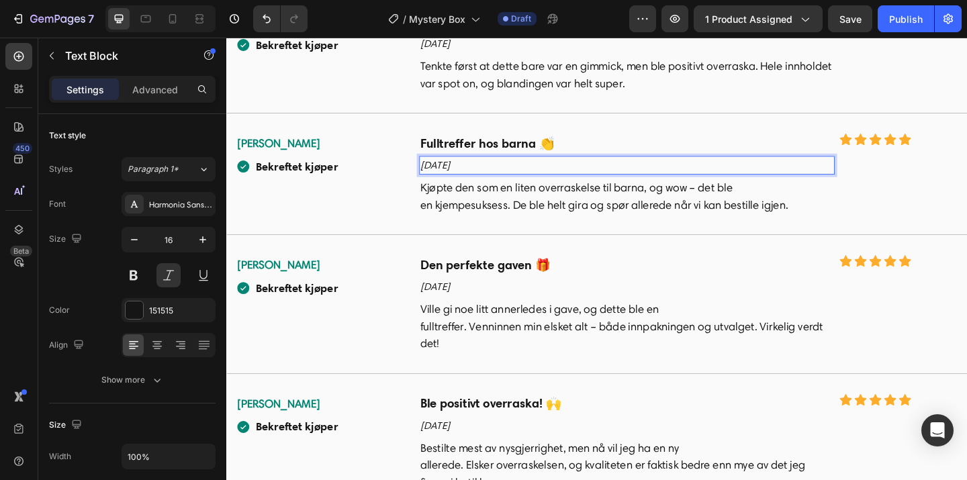
click at [443, 181] on p "[DATE]" at bounding box center [661, 176] width 449 height 17
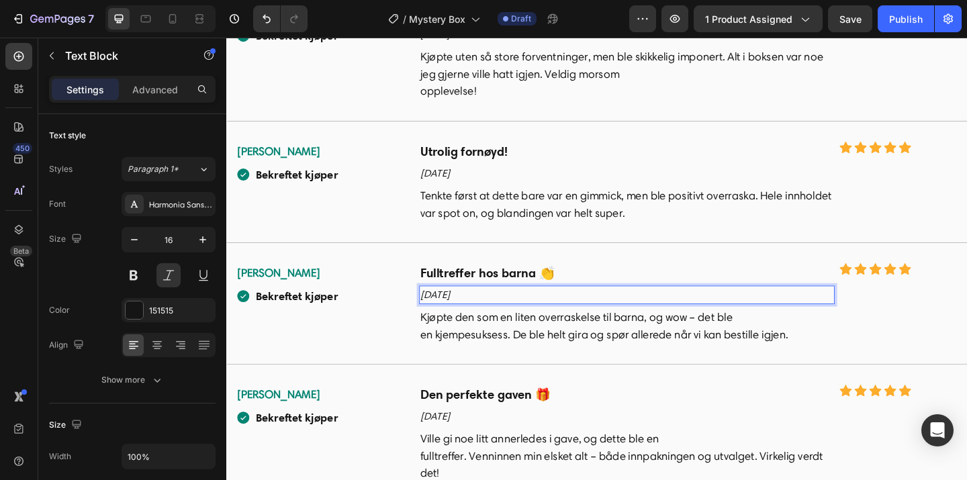
scroll to position [4182, 0]
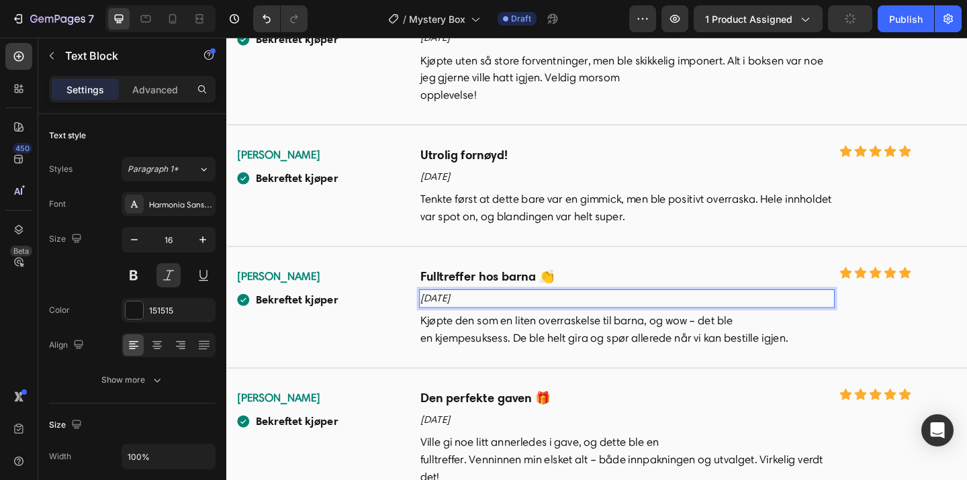
click at [443, 181] on p "[DATE]" at bounding box center [661, 189] width 449 height 17
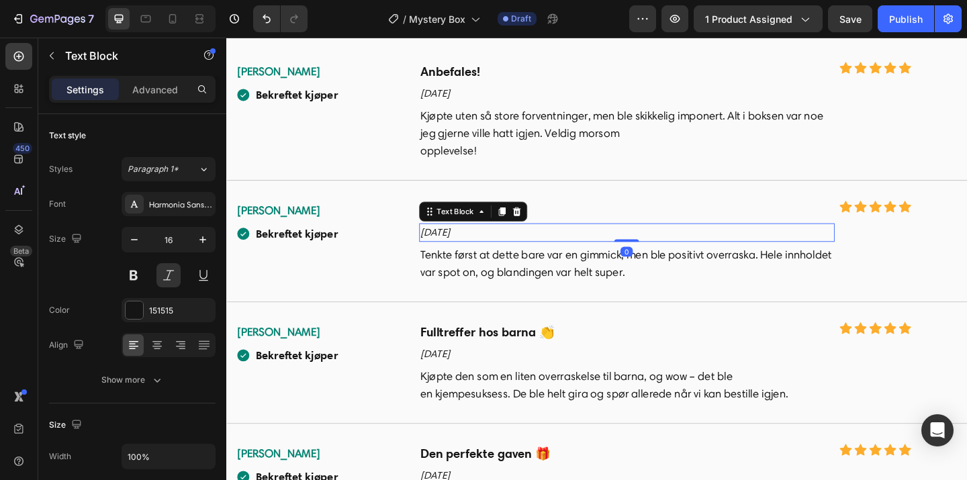
scroll to position [4116, 0]
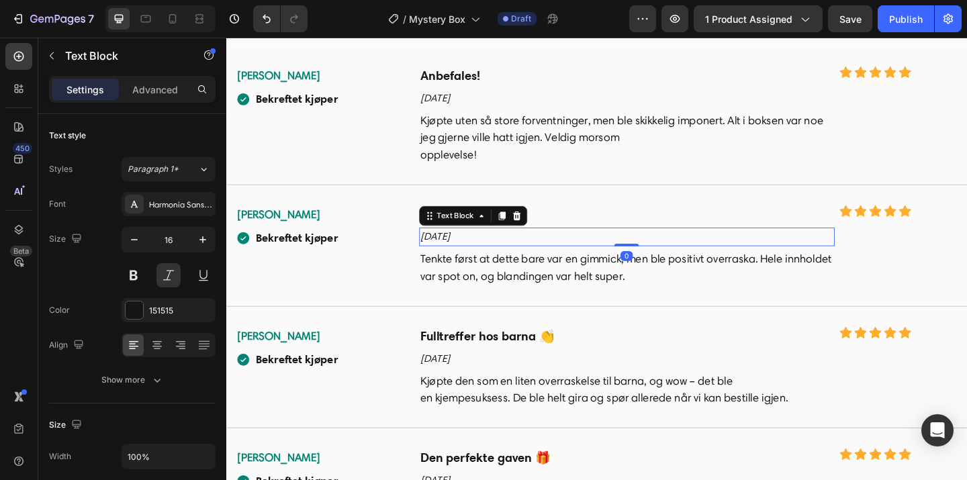
click at [443, 255] on p "[DATE]" at bounding box center [661, 254] width 449 height 17
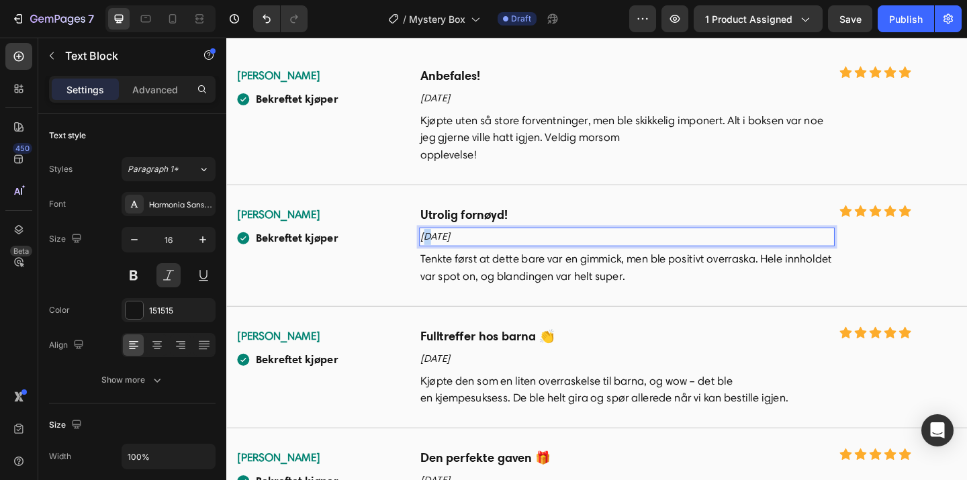
click at [443, 255] on p "[DATE]" at bounding box center [661, 254] width 449 height 17
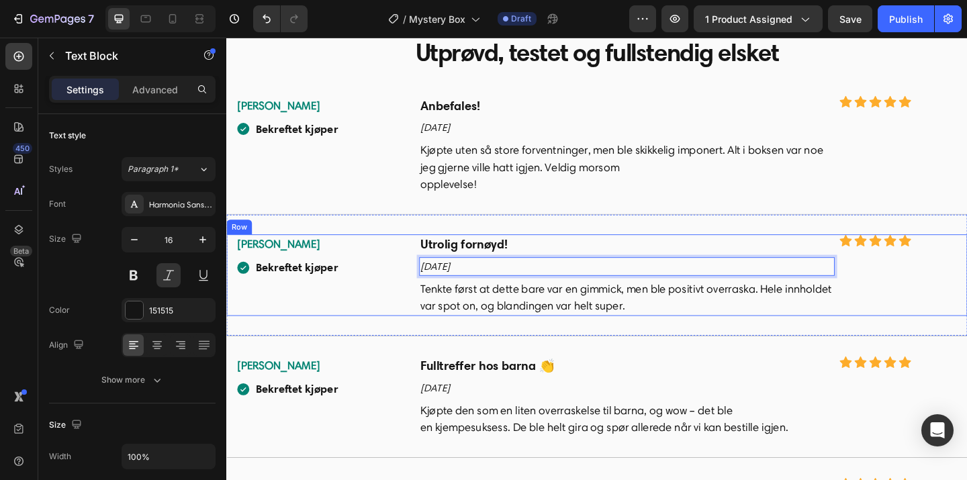
scroll to position [4071, 0]
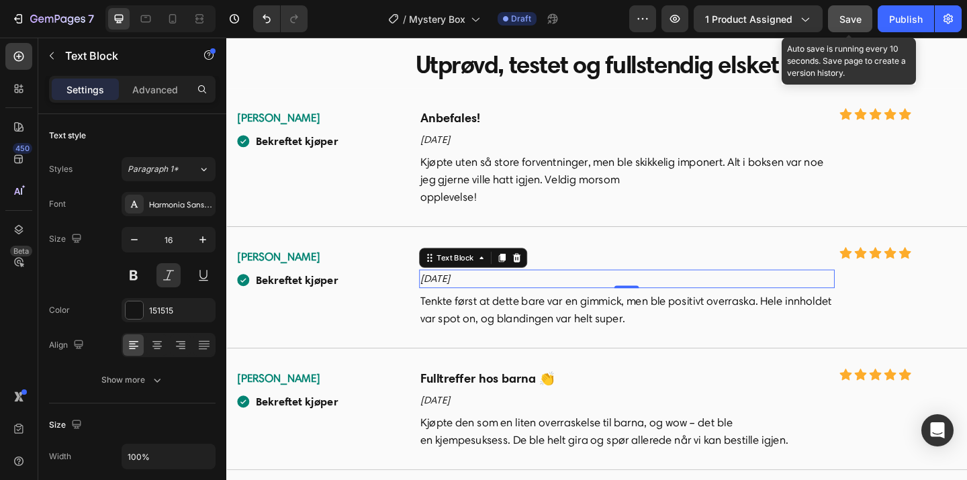
click at [863, 21] on button "Save" at bounding box center [850, 18] width 44 height 27
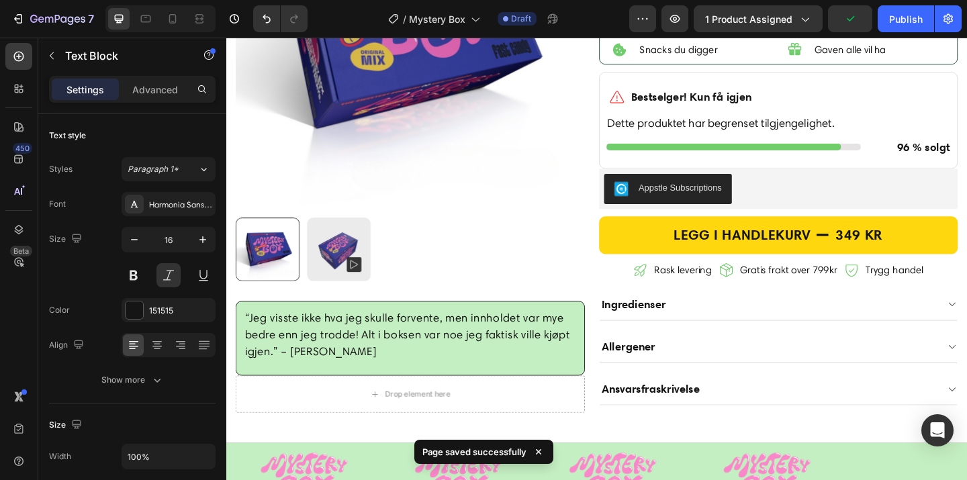
scroll to position [291, 0]
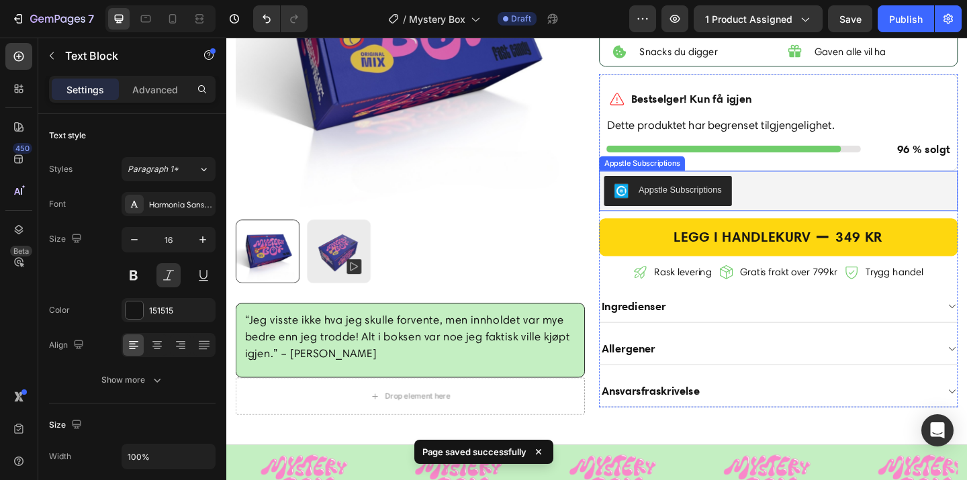
click at [799, 206] on div "Appstle Subscriptions" at bounding box center [827, 204] width 380 height 32
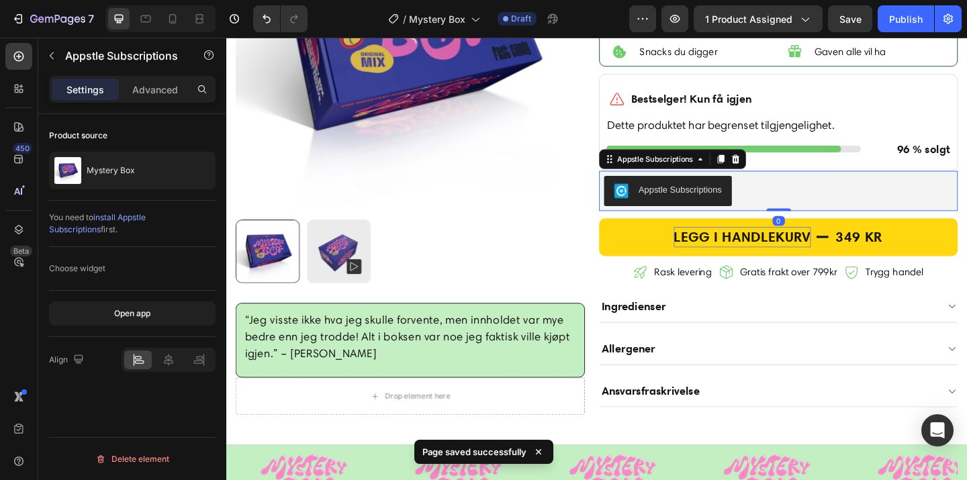
click at [783, 172] on icon at bounding box center [781, 169] width 9 height 9
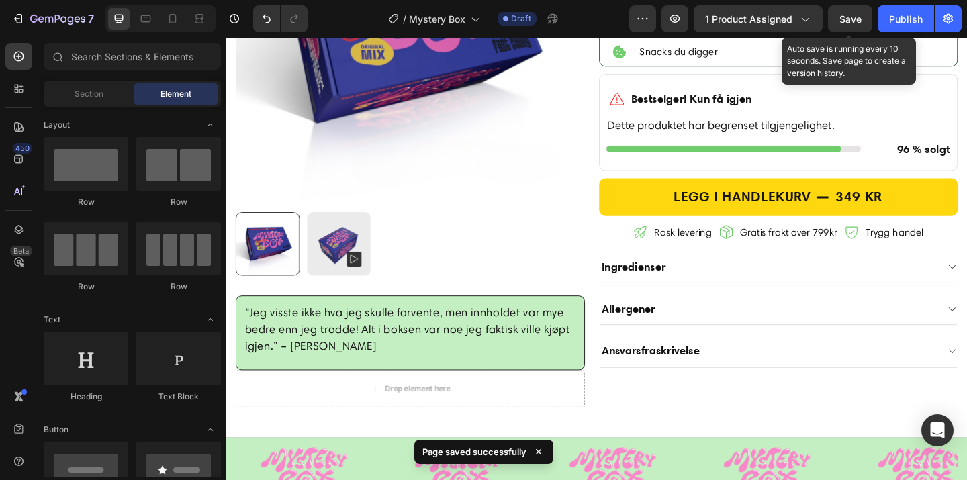
click at [842, 15] on span "Save" at bounding box center [851, 18] width 22 height 11
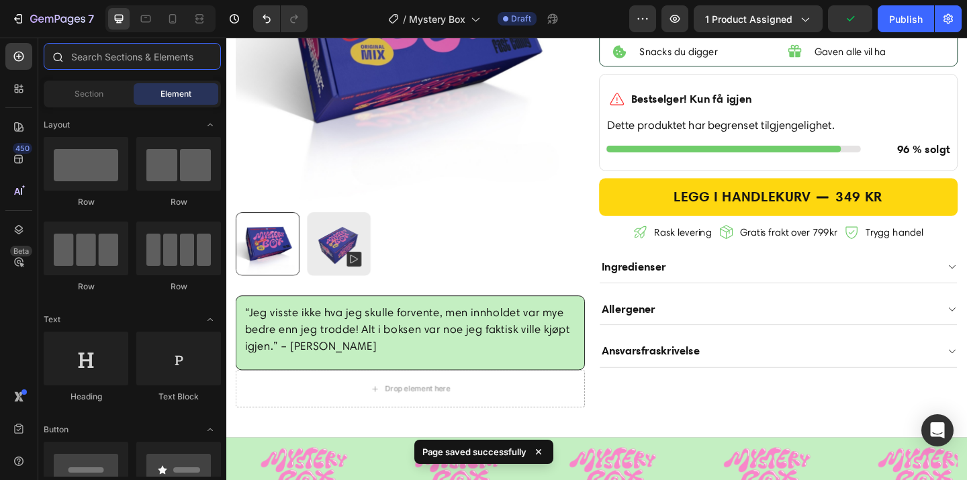
click at [108, 52] on input "text" at bounding box center [132, 56] width 177 height 27
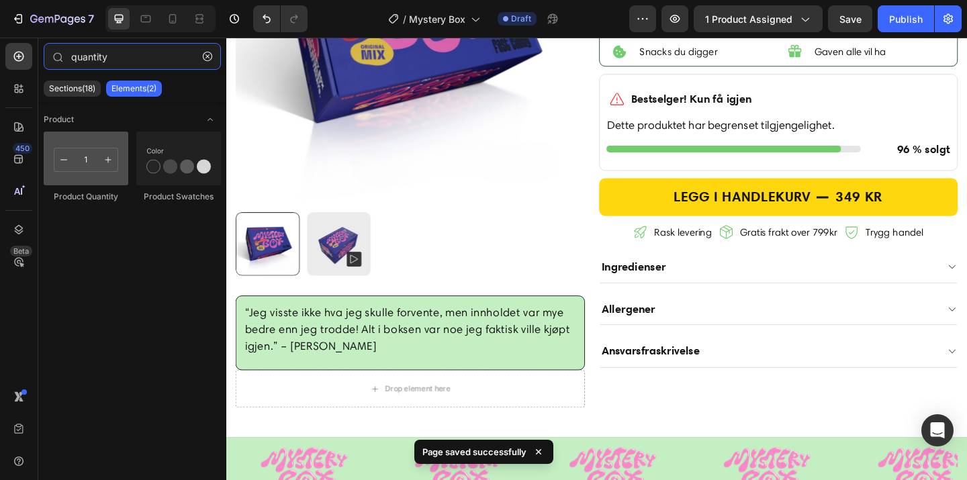
type input "quantity"
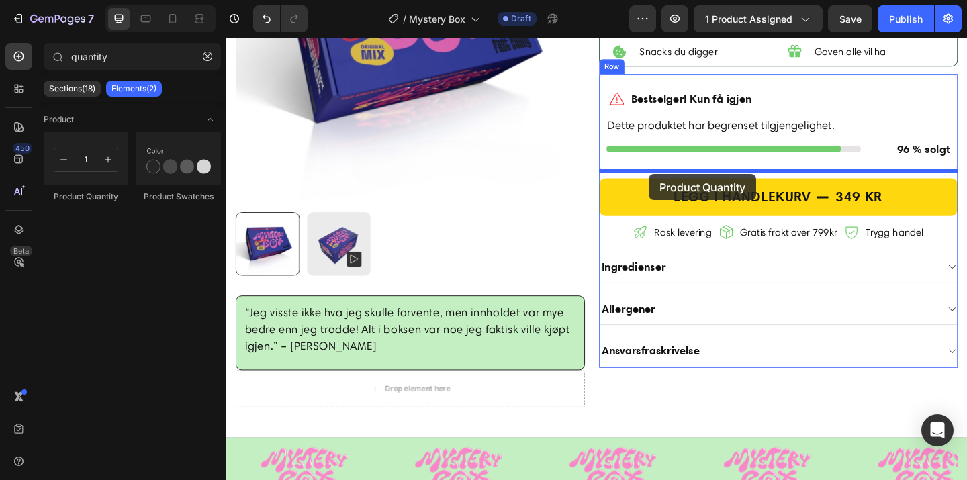
drag, startPoint x: 298, startPoint y: 212, endPoint x: 686, endPoint y: 186, distance: 388.5
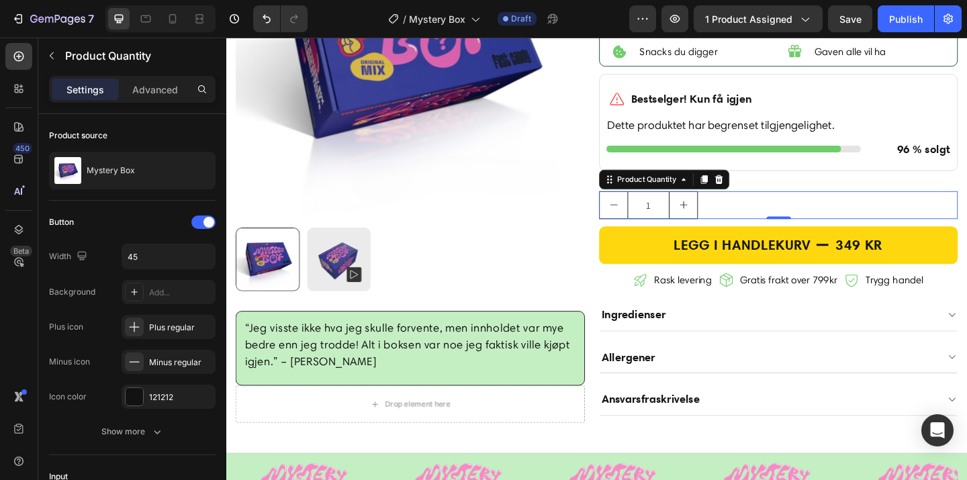
click at [752, 223] on div "1" at bounding box center [827, 220] width 390 height 30
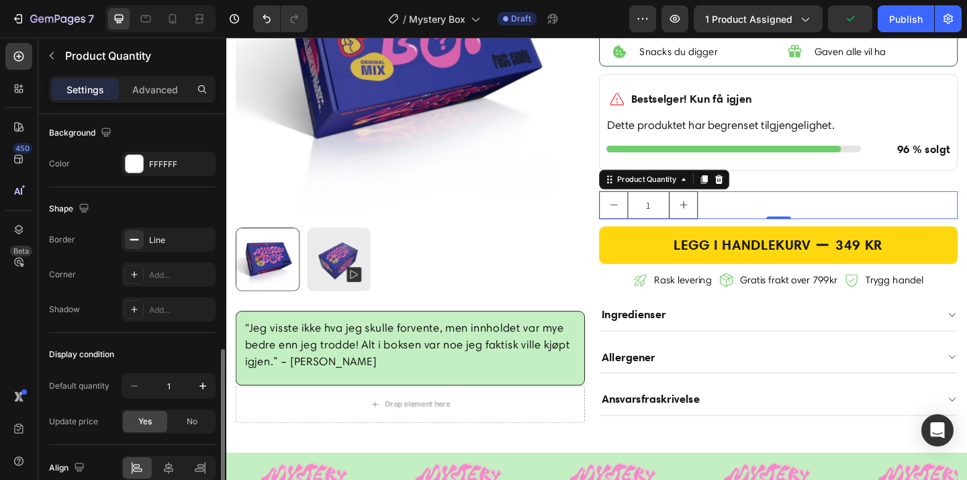
scroll to position [703, 0]
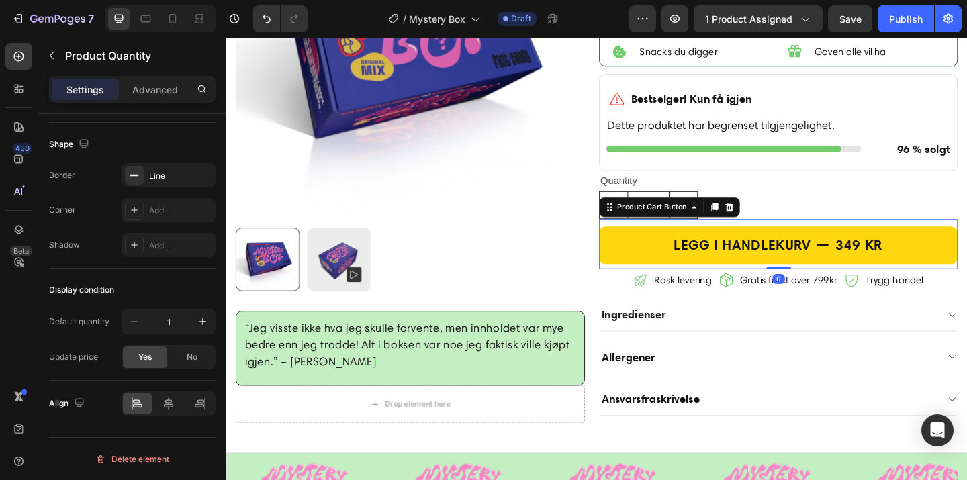
click at [738, 247] on button "LEGG I HANDLEKURV 349 kr" at bounding box center [827, 263] width 390 height 41
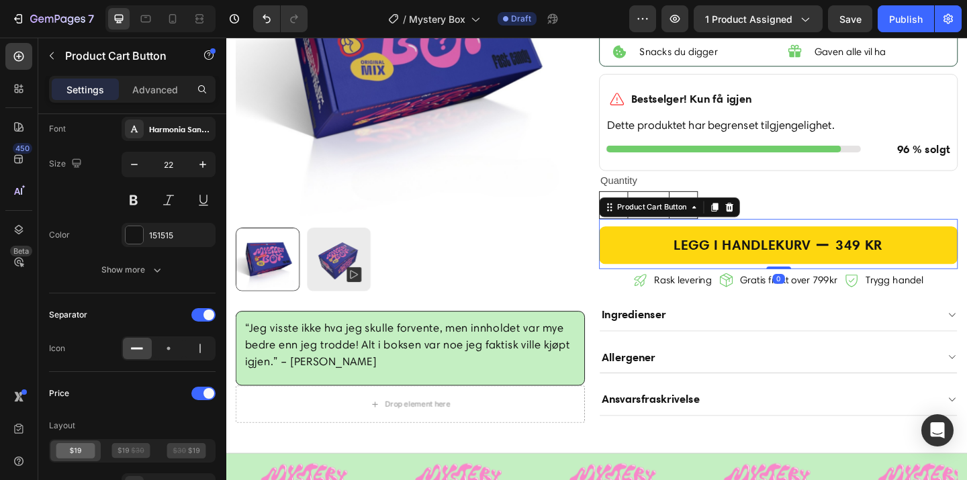
scroll to position [0, 0]
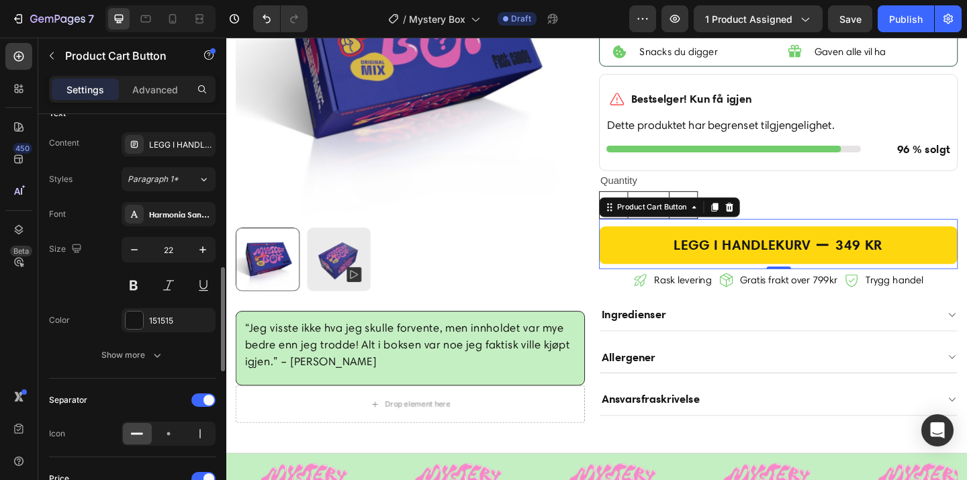
scroll to position [609, 0]
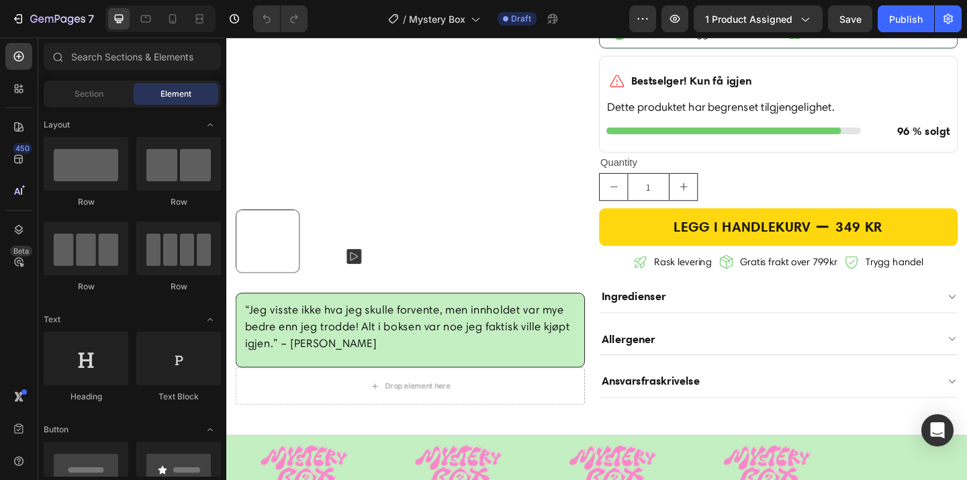
scroll to position [291, 0]
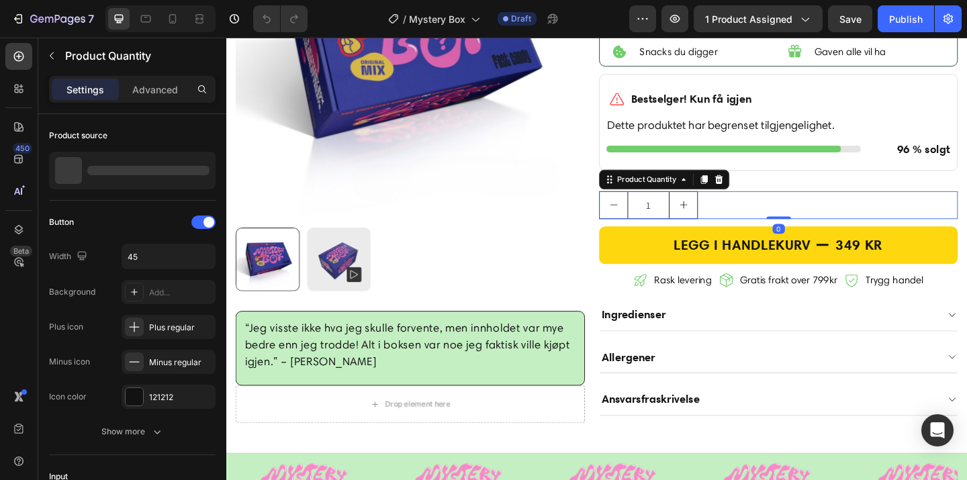
click at [773, 209] on div "1" at bounding box center [827, 220] width 390 height 30
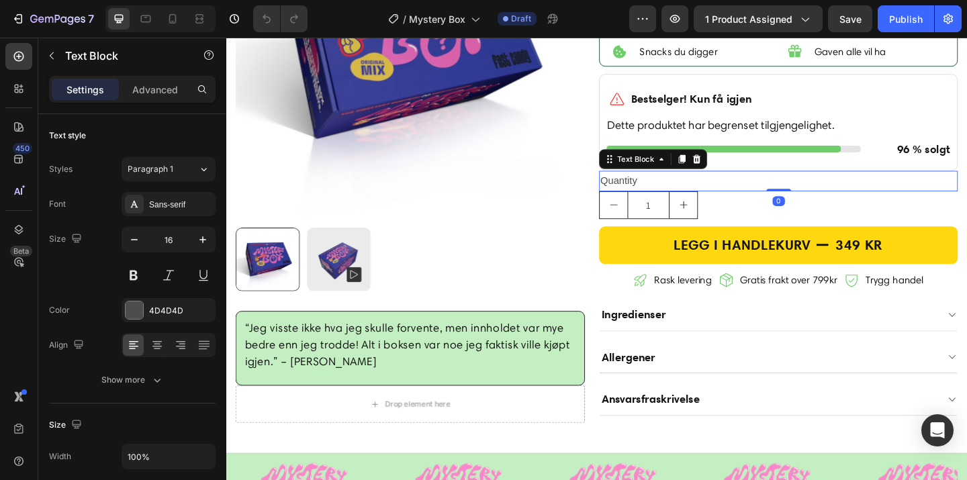
click at [810, 200] on div "Quantity" at bounding box center [827, 194] width 390 height 22
click at [742, 175] on icon at bounding box center [738, 170] width 11 height 11
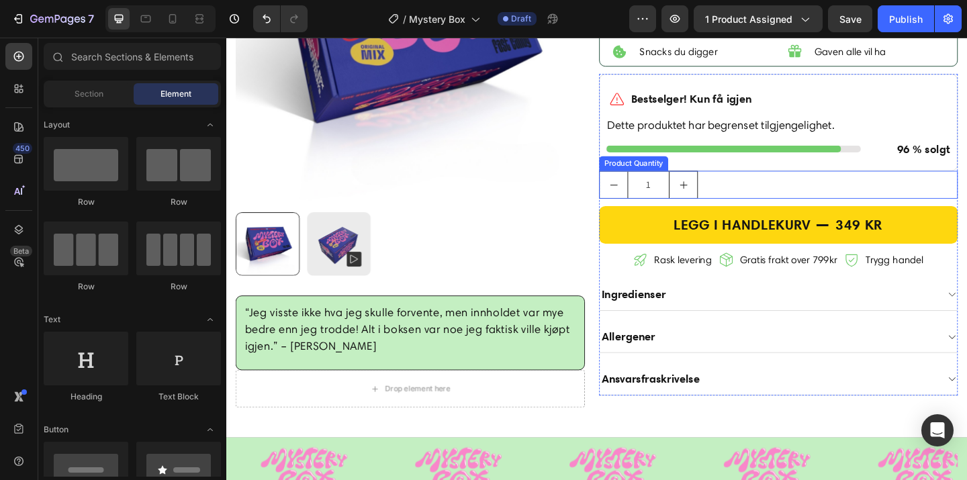
click at [801, 199] on div "1" at bounding box center [827, 198] width 390 height 30
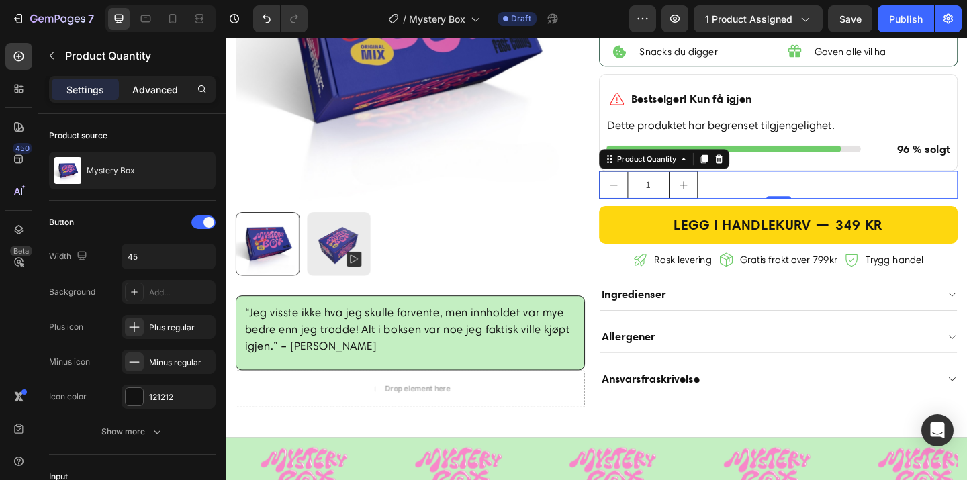
click at [150, 84] on p "Advanced" at bounding box center [155, 90] width 46 height 14
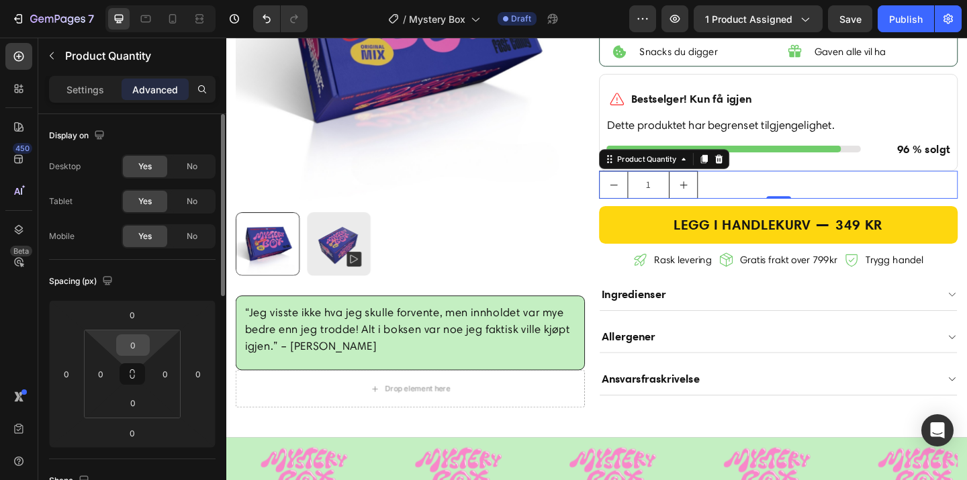
click at [136, 339] on input "0" at bounding box center [133, 345] width 27 height 20
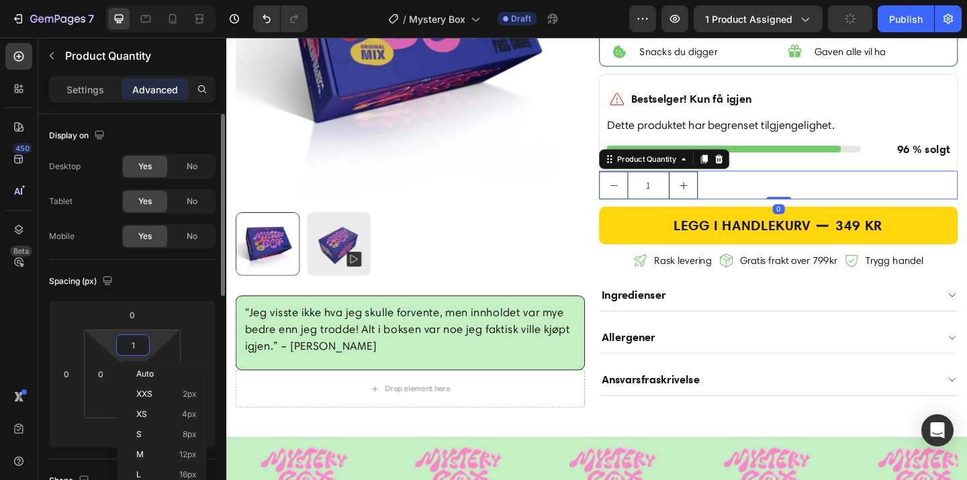
type input "10"
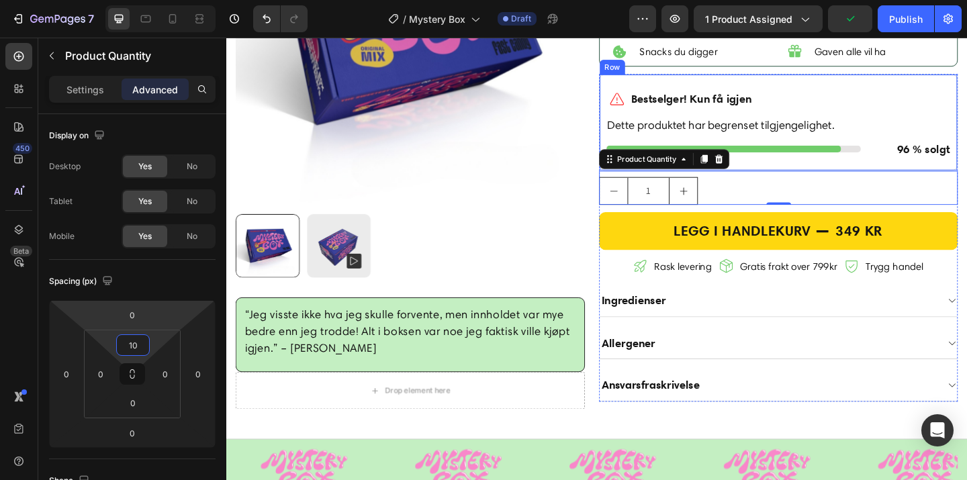
click at [964, 175] on div "Icon Bestselger! Kun få igjen Heading Row Dette produktet har begrenset tilgjen…" at bounding box center [828, 130] width 376 height 91
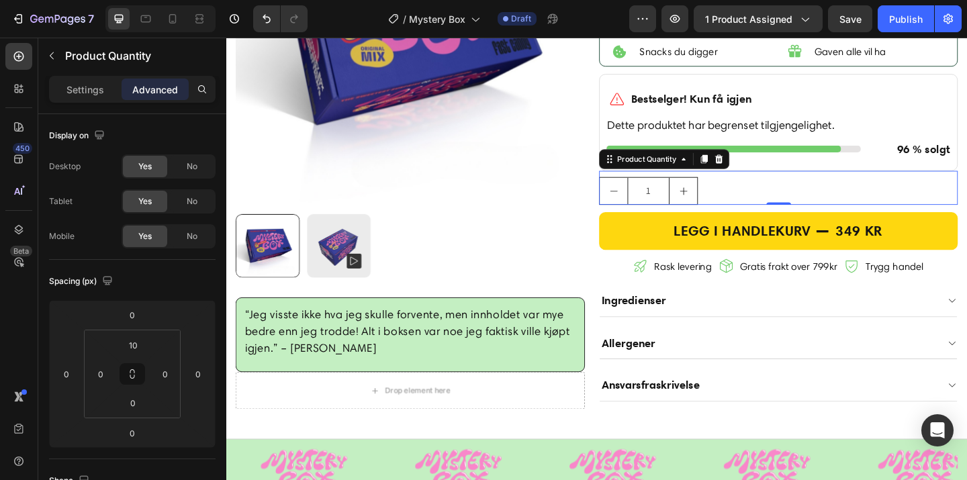
click at [893, 214] on div "1" at bounding box center [827, 204] width 390 height 30
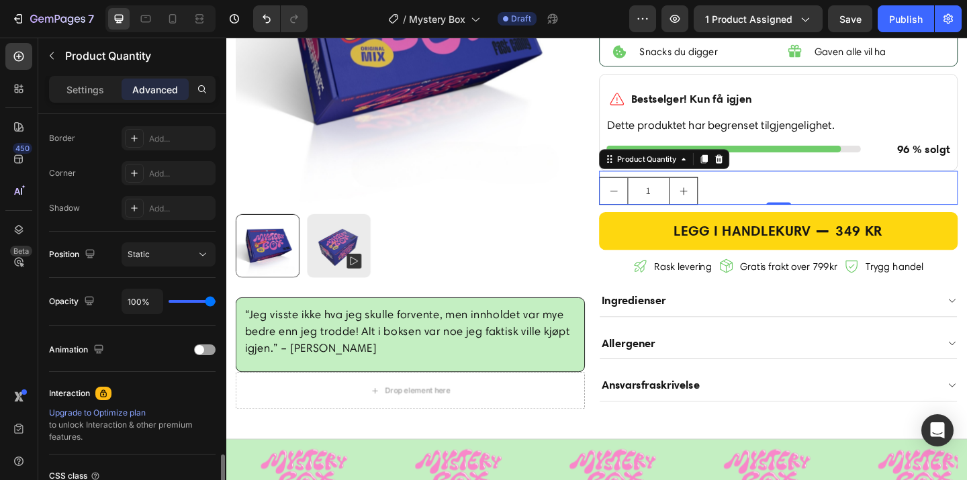
scroll to position [492, 0]
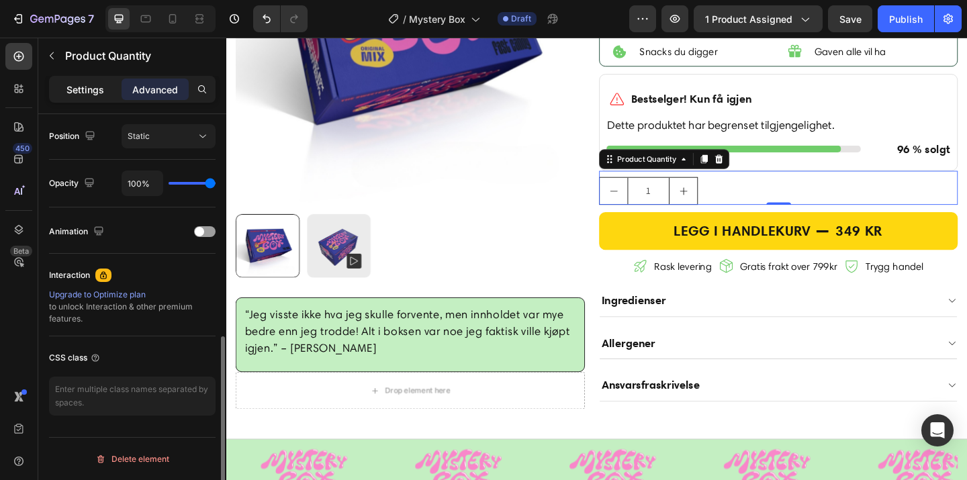
click at [83, 92] on p "Settings" at bounding box center [86, 90] width 38 height 14
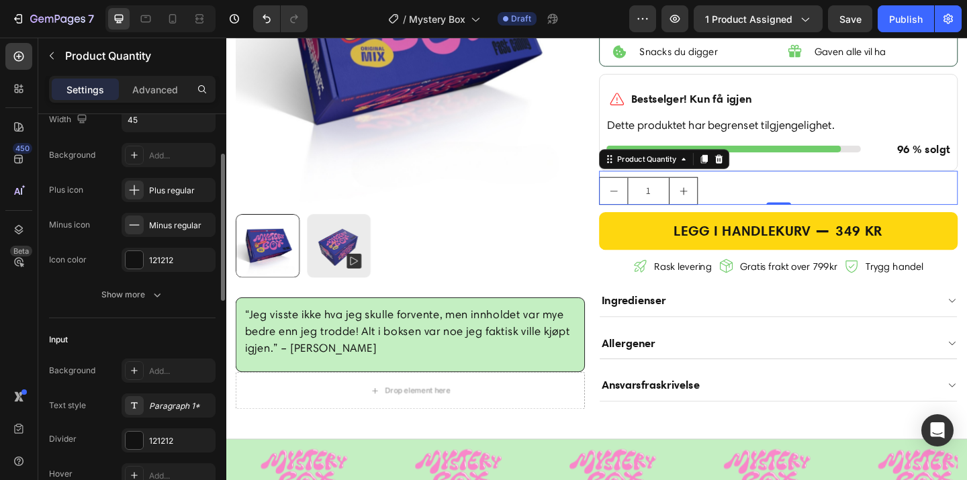
scroll to position [119, 0]
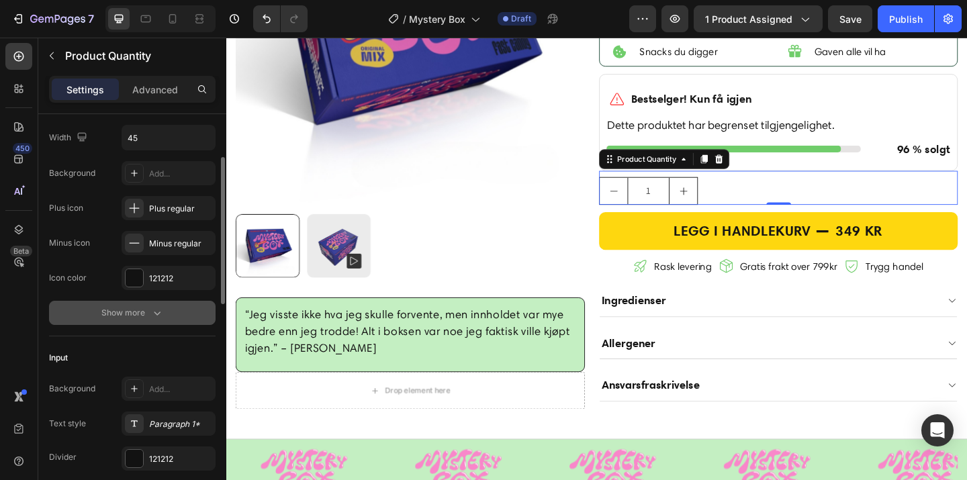
click at [140, 308] on div "Show more" at bounding box center [132, 312] width 62 height 13
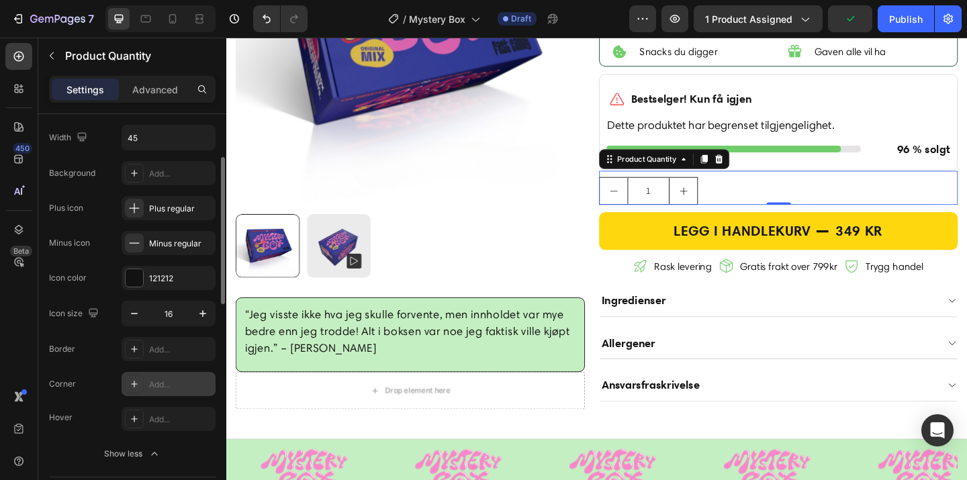
click at [152, 390] on div "Add..." at bounding box center [169, 384] width 94 height 24
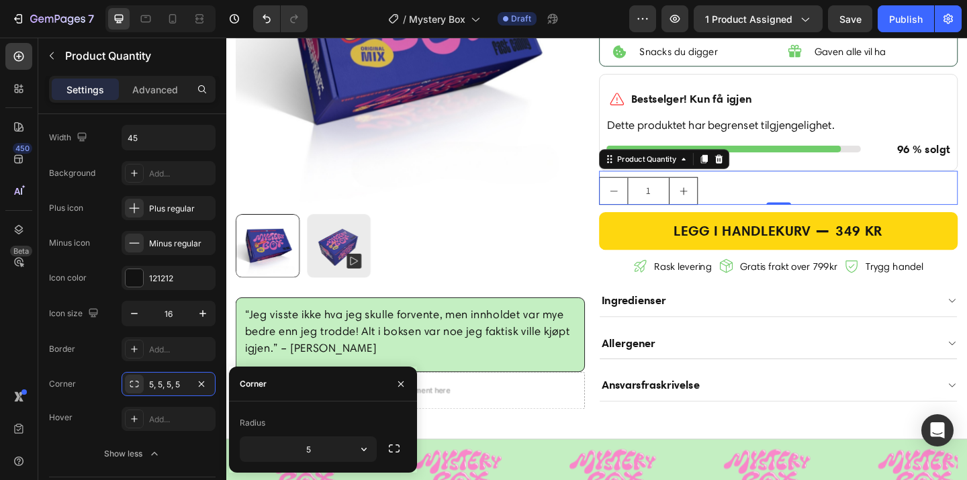
click at [348, 418] on div "Radius" at bounding box center [323, 422] width 167 height 21
click at [320, 463] on div "Radius 5" at bounding box center [323, 437] width 188 height 71
click at [320, 452] on input "5" at bounding box center [308, 449] width 136 height 24
type input "10"
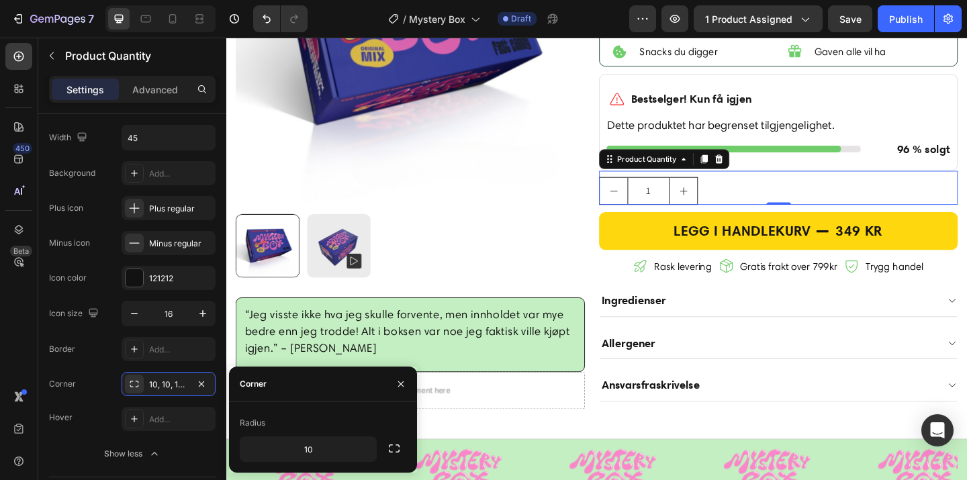
click at [333, 408] on div "Radius 10" at bounding box center [323, 437] width 188 height 71
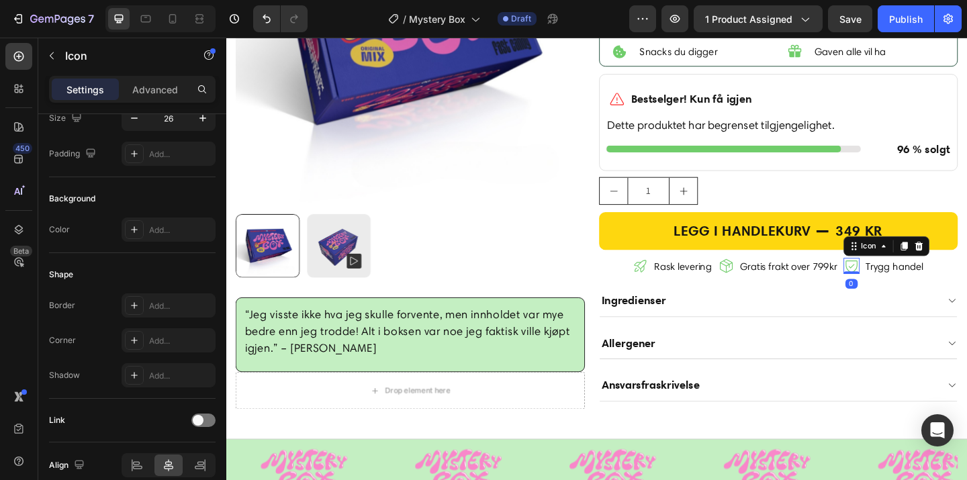
click at [901, 278] on icon at bounding box center [906, 285] width 17 height 17
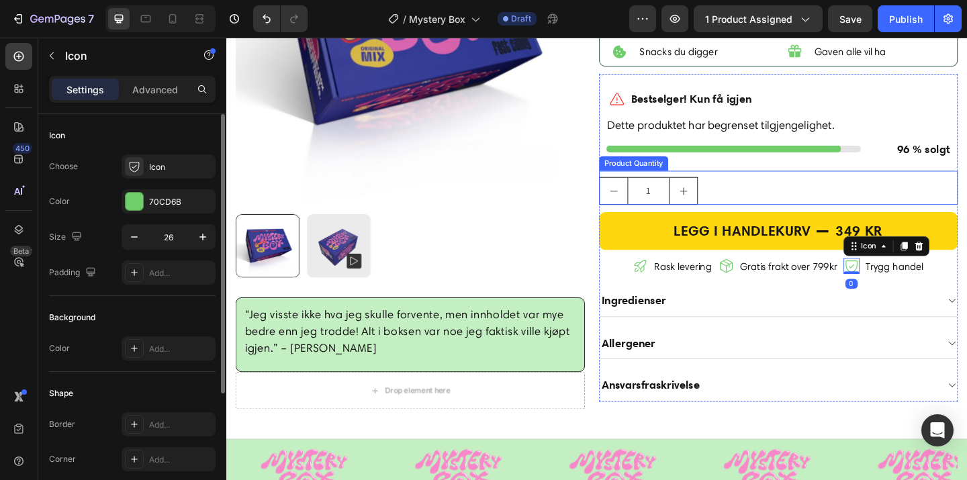
click at [817, 206] on div "1" at bounding box center [827, 204] width 390 height 30
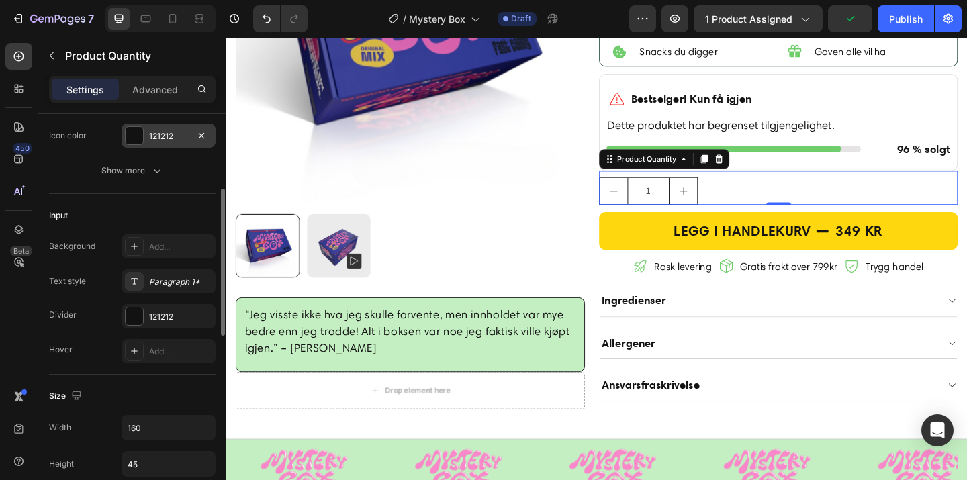
scroll to position [228, 0]
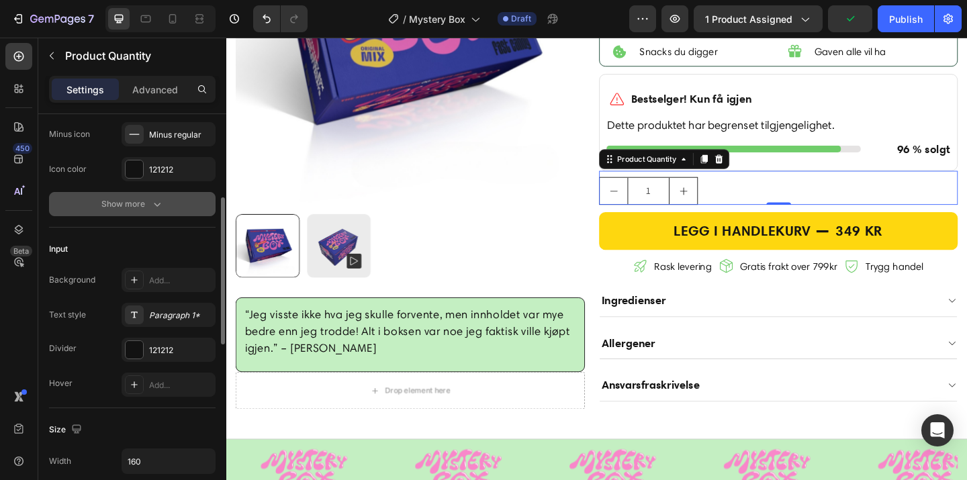
click at [160, 202] on icon "button" at bounding box center [156, 203] width 13 height 13
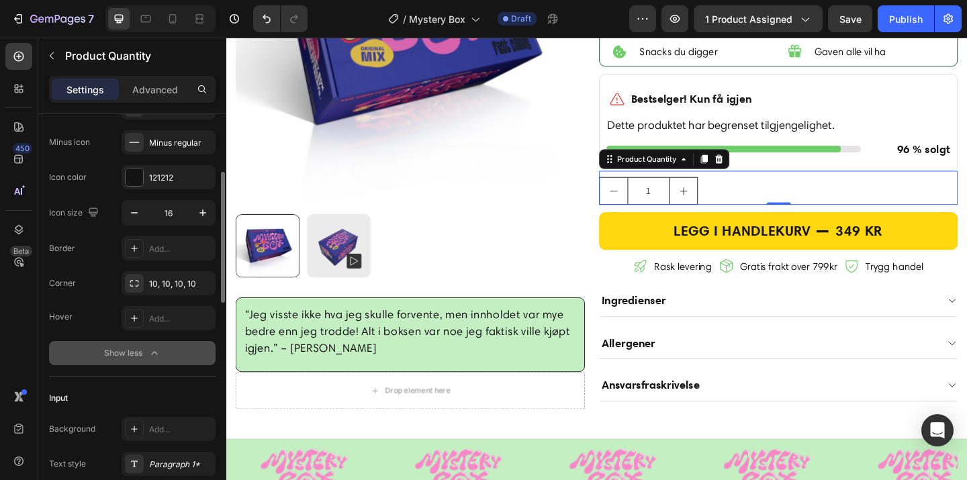
scroll to position [207, 0]
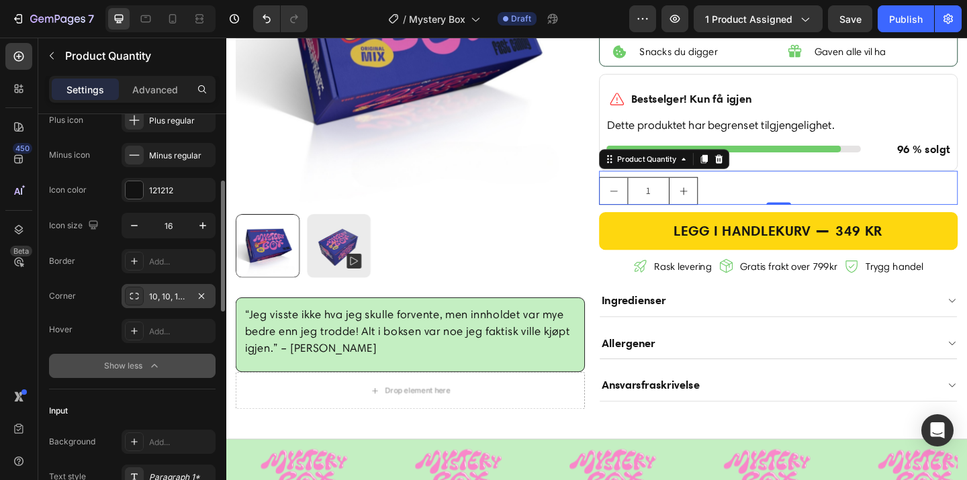
click at [163, 294] on div "10, 10, 10, 10" at bounding box center [168, 297] width 39 height 12
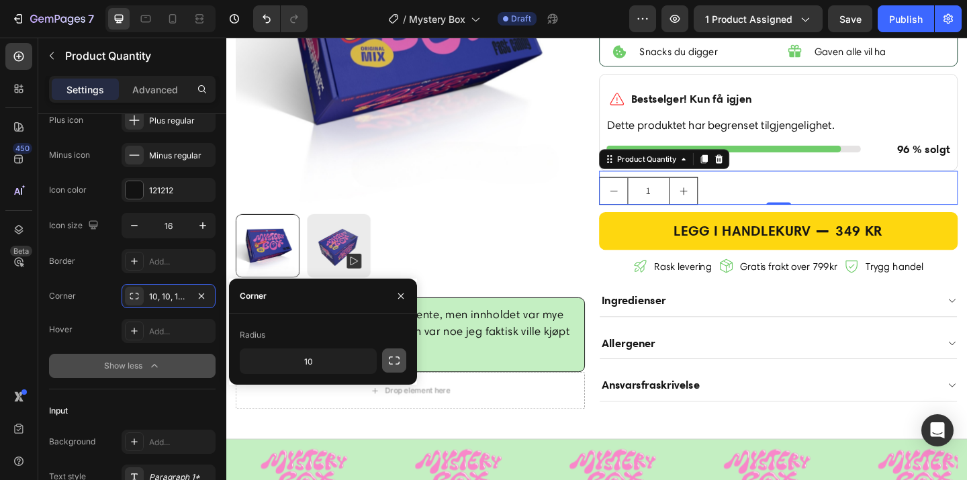
click at [390, 365] on icon "button" at bounding box center [394, 360] width 13 height 13
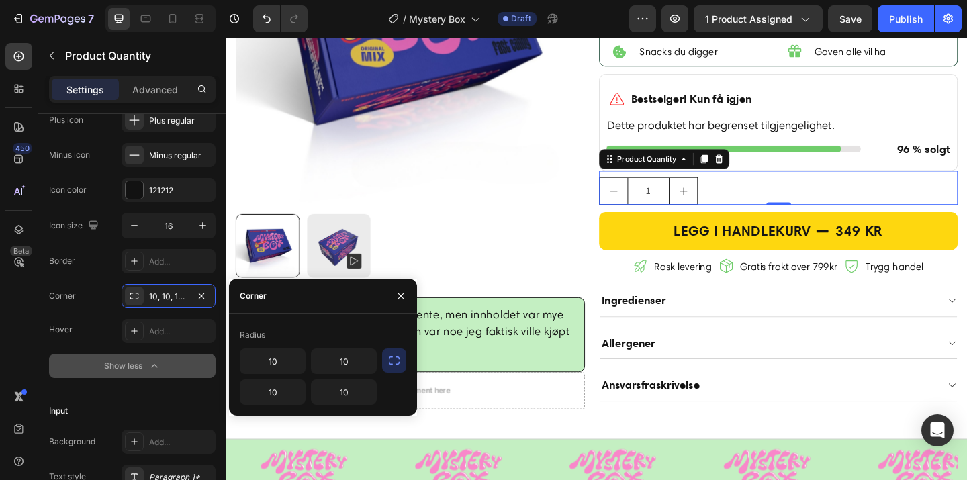
click at [390, 365] on icon "button" at bounding box center [394, 360] width 13 height 13
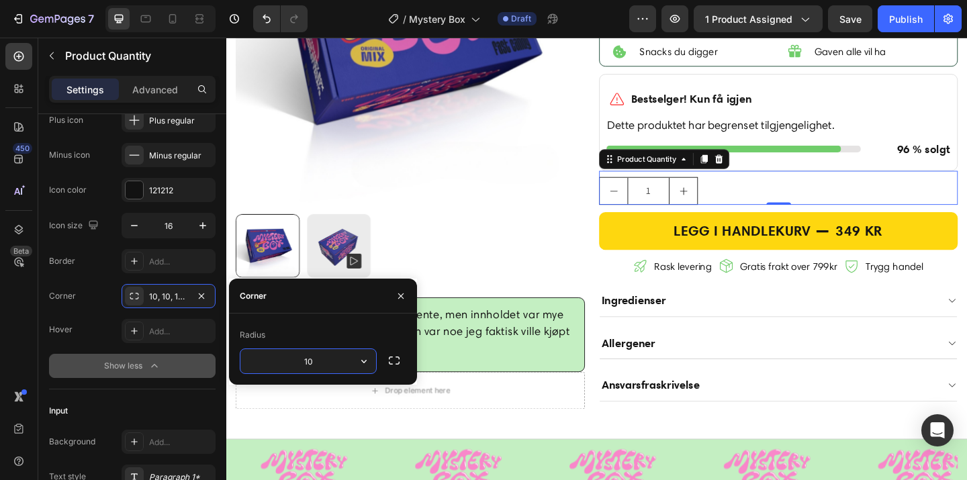
click at [295, 365] on input "10" at bounding box center [308, 361] width 136 height 24
click at [303, 331] on div "Radius" at bounding box center [323, 334] width 167 height 21
click at [328, 363] on input "20" at bounding box center [308, 361] width 136 height 24
type input "5"
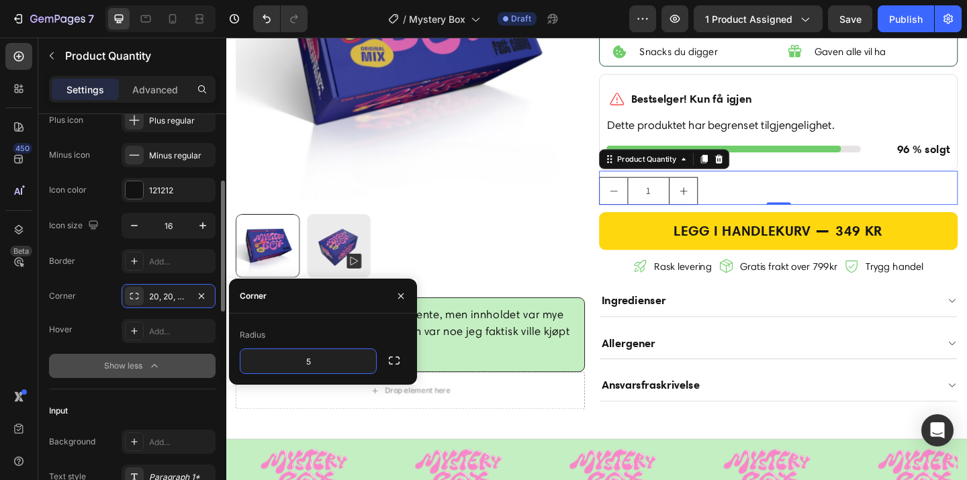
click at [63, 324] on div "Hover" at bounding box center [61, 330] width 24 height 12
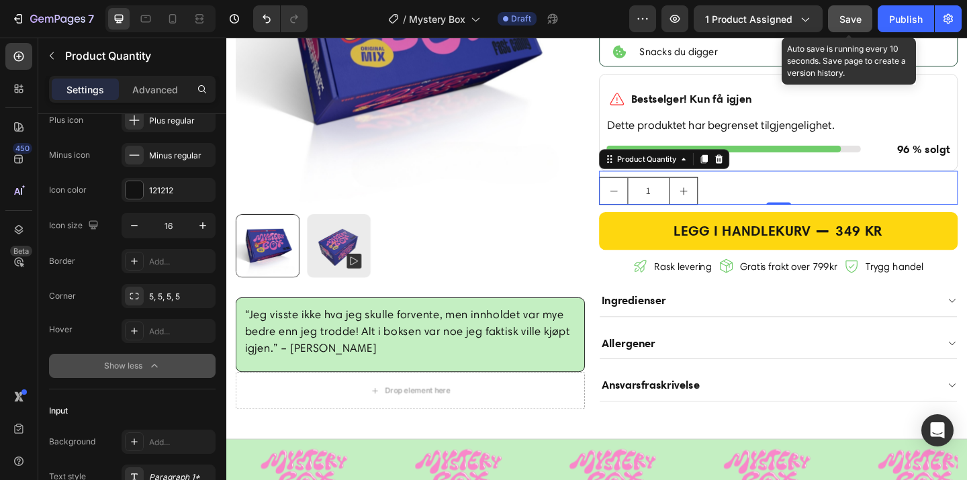
drag, startPoint x: 855, startPoint y: 13, endPoint x: 712, endPoint y: 115, distance: 175.4
click at [855, 13] on span "Save" at bounding box center [851, 18] width 22 height 11
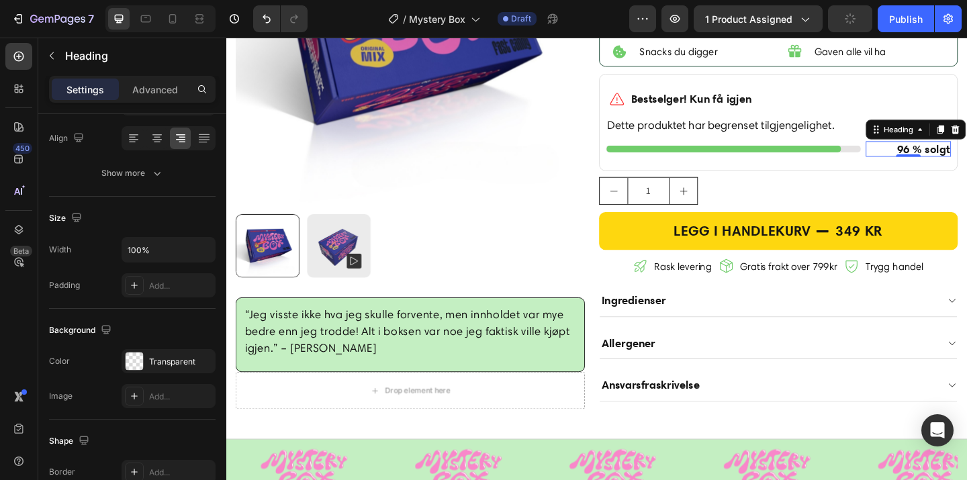
click at [939, 165] on h2 "96 % solgt" at bounding box center [968, 158] width 93 height 17
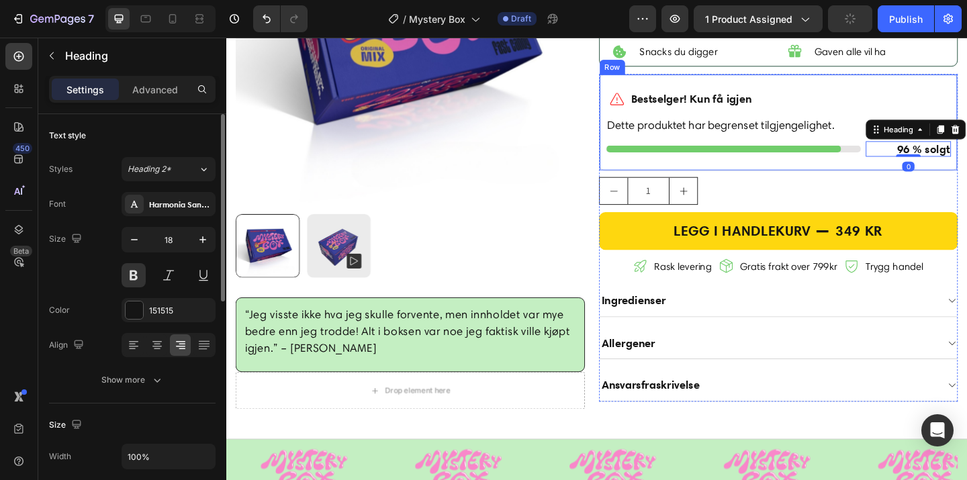
click at [851, 200] on div "1" at bounding box center [827, 204] width 390 height 30
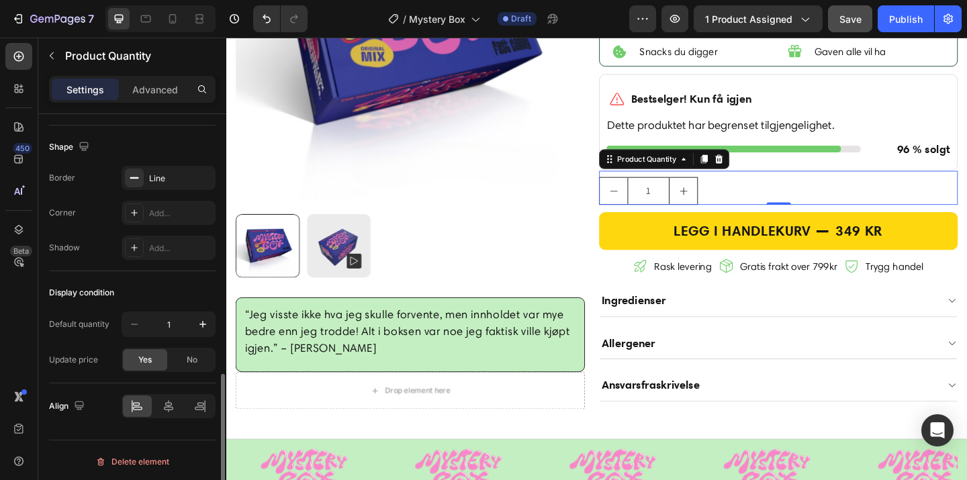
scroll to position [703, 0]
click at [161, 206] on div "Add..." at bounding box center [180, 211] width 63 height 12
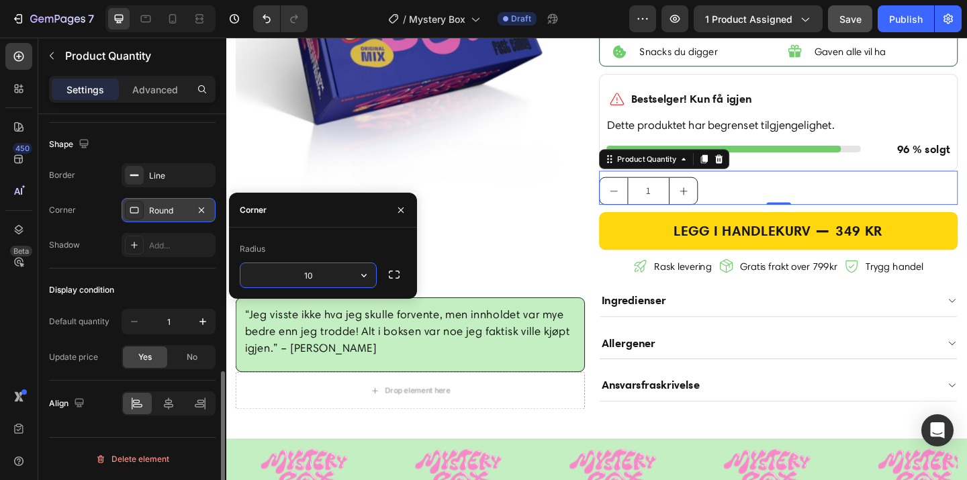
type input "1"
type input "5"
click at [873, 34] on div "7 Version history / Mystery Box Draft Preview 1 product assigned Save Publish" at bounding box center [483, 19] width 967 height 38
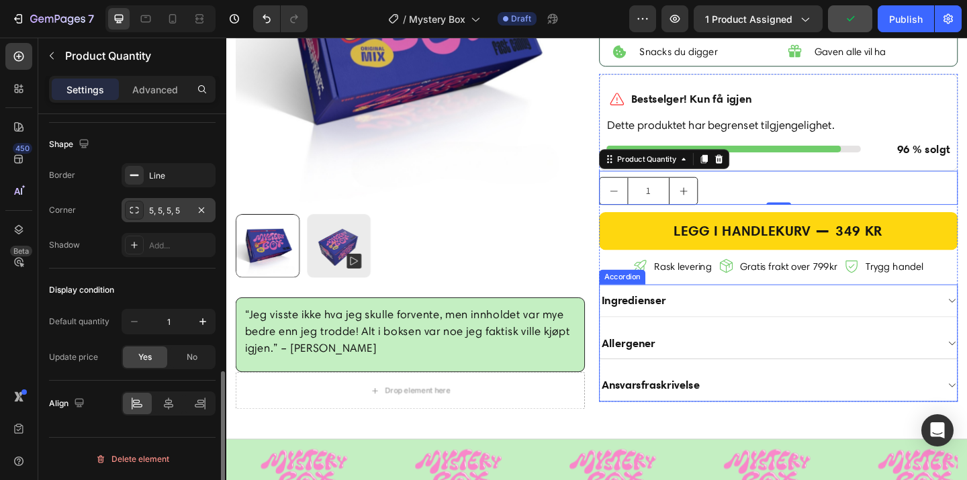
click at [760, 314] on div "Ingredienser" at bounding box center [827, 324] width 389 height 36
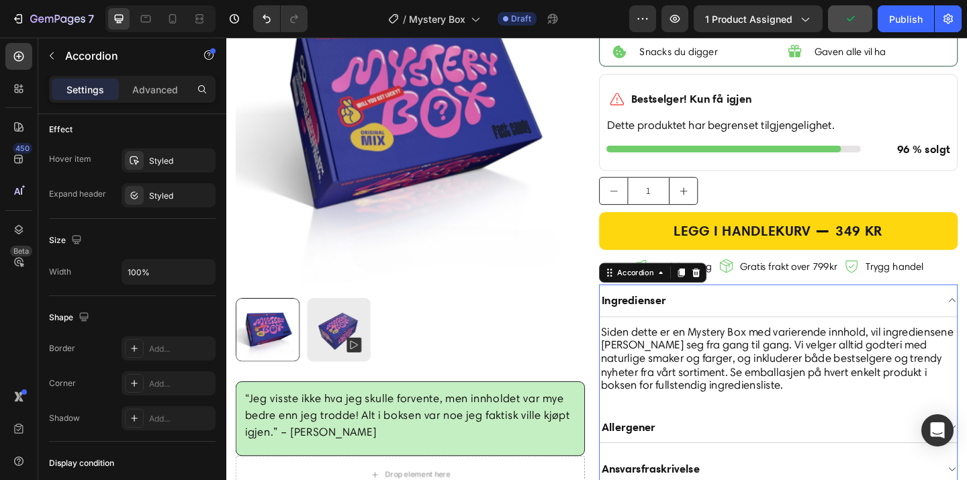
scroll to position [0, 0]
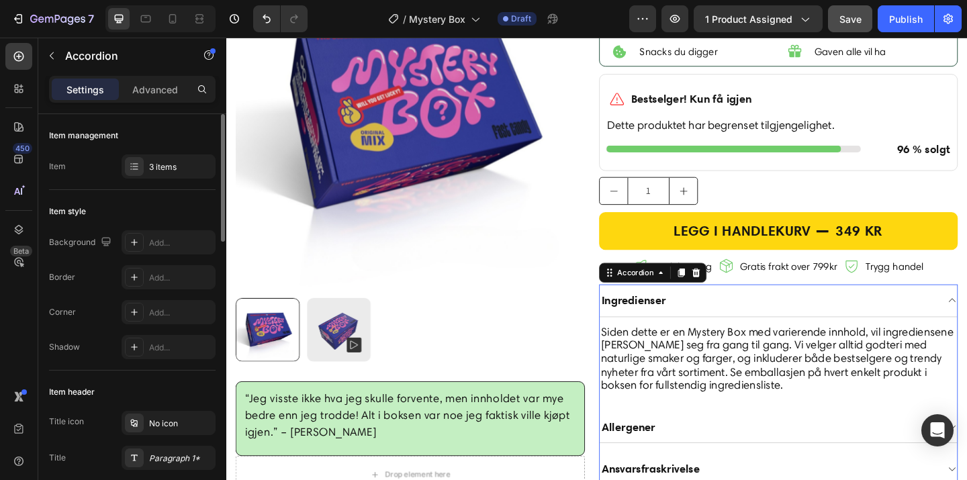
click at [760, 314] on div "Ingredienser" at bounding box center [827, 324] width 389 height 36
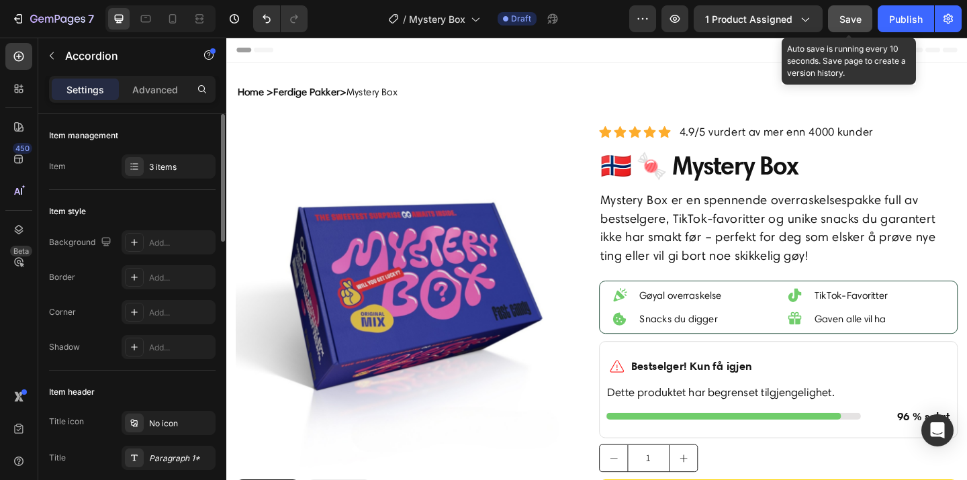
click at [865, 14] on button "Save" at bounding box center [850, 18] width 44 height 27
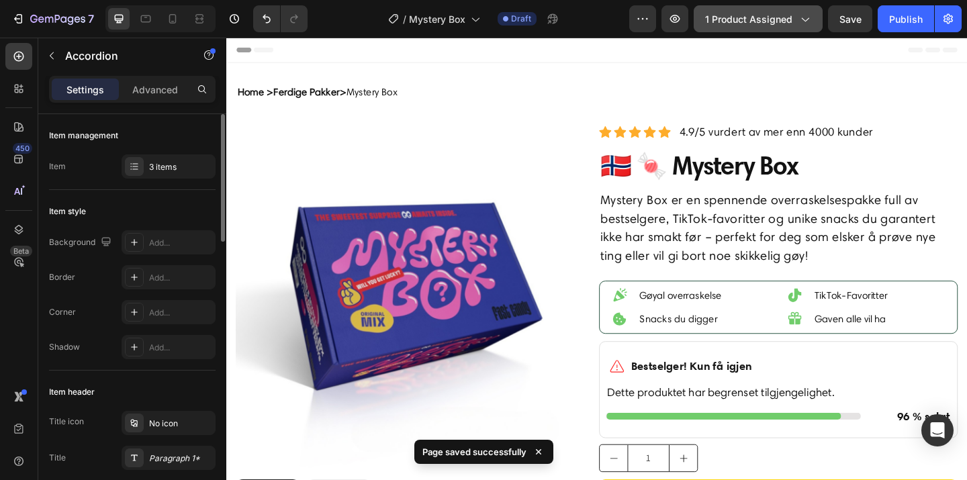
click at [771, 30] on button "1 product assigned" at bounding box center [758, 18] width 129 height 27
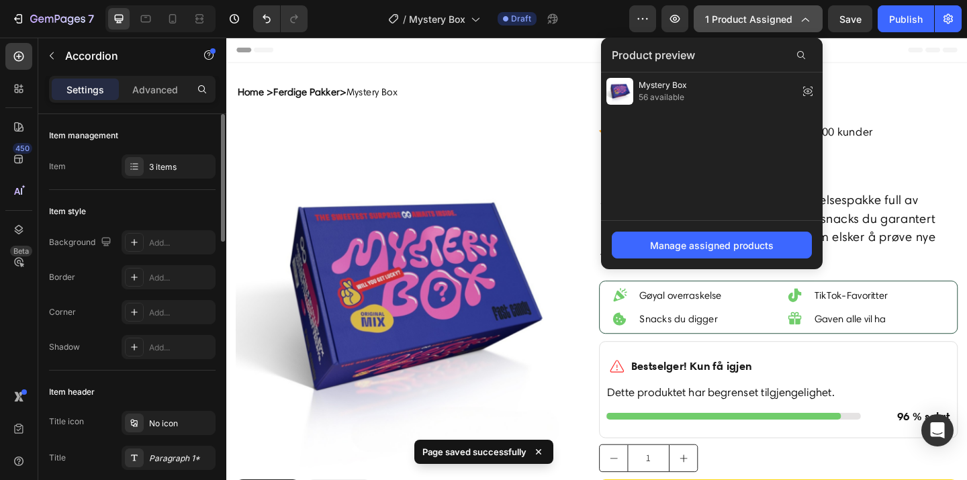
click at [771, 24] on span "1 product assigned" at bounding box center [748, 19] width 87 height 14
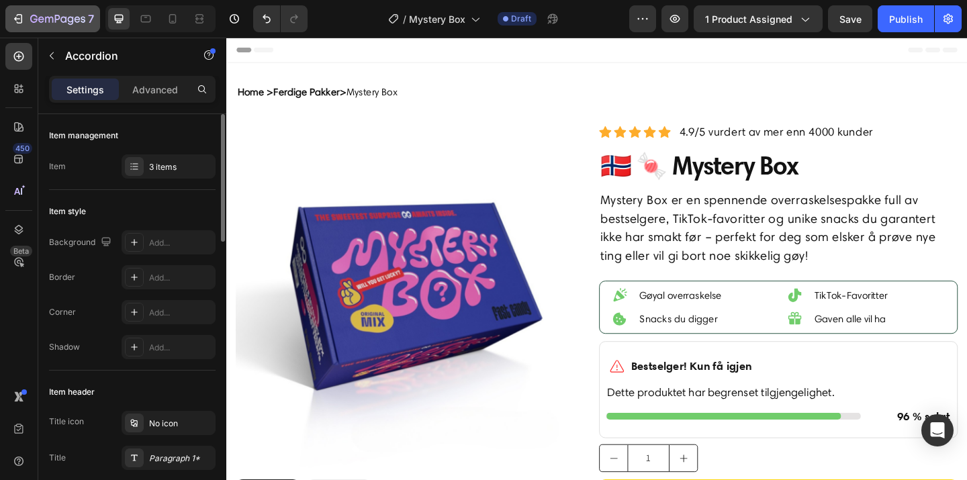
click at [26, 15] on div "7" at bounding box center [52, 19] width 83 height 16
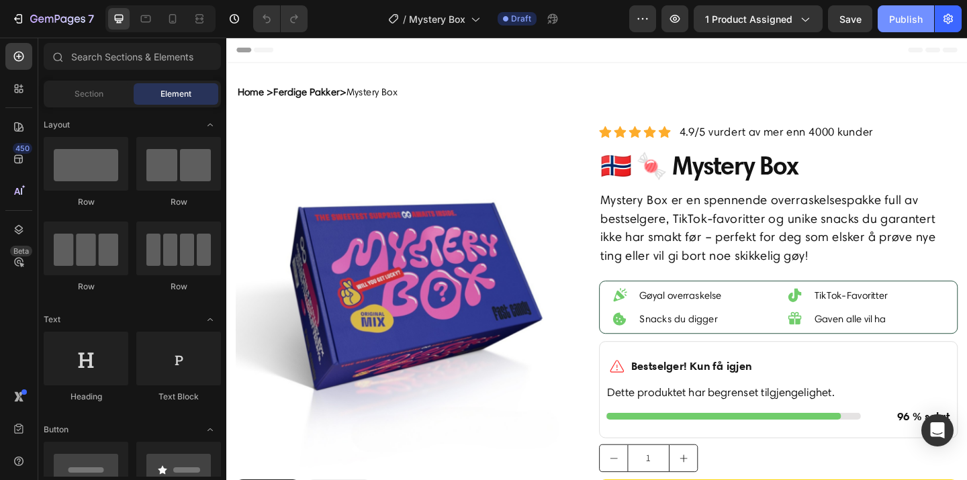
click at [894, 25] on div "Publish" at bounding box center [906, 19] width 34 height 14
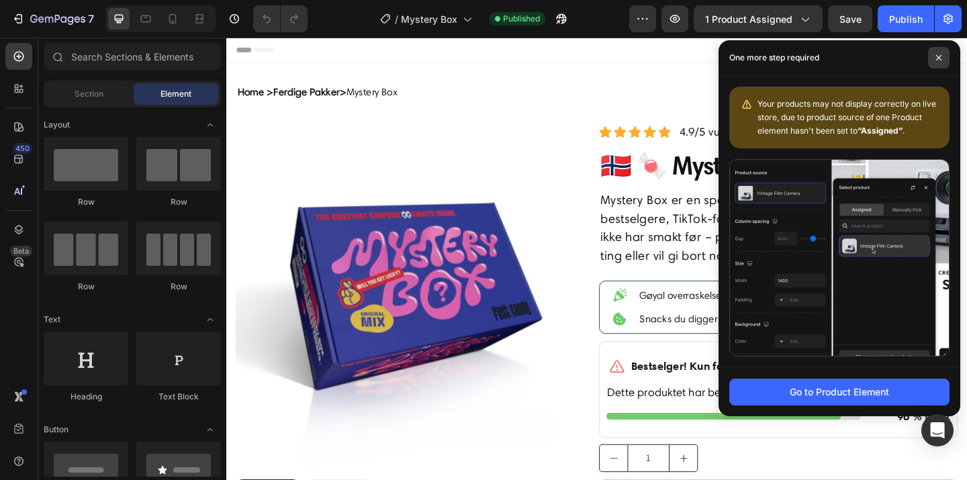
click at [944, 57] on span at bounding box center [938, 57] width 21 height 21
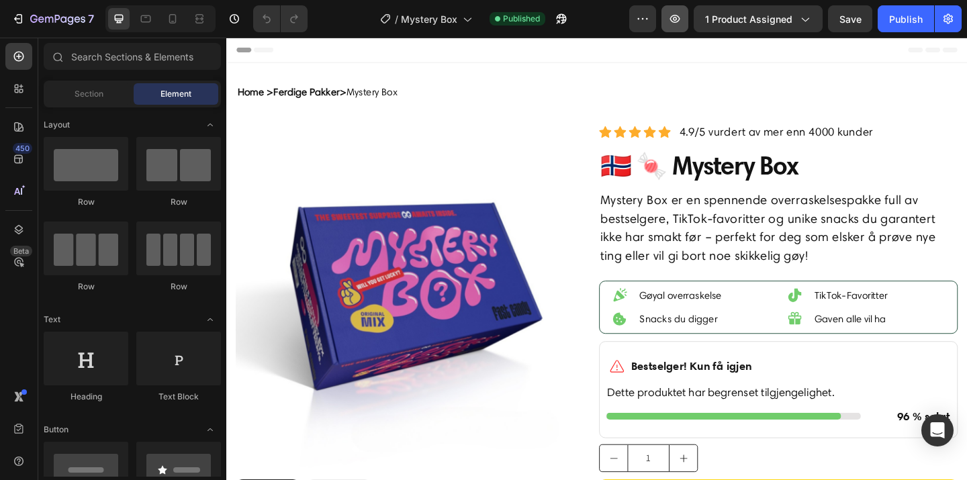
click at [682, 30] on button "button" at bounding box center [675, 18] width 27 height 27
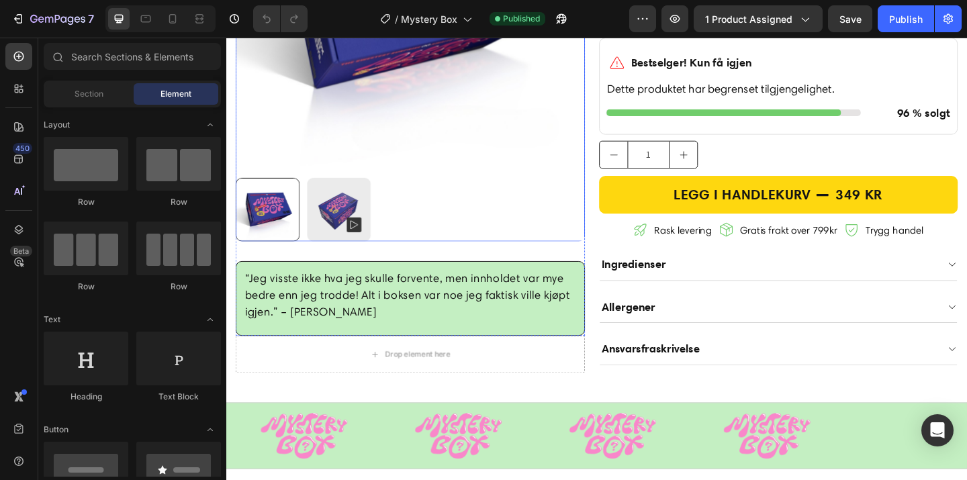
scroll to position [320, 0]
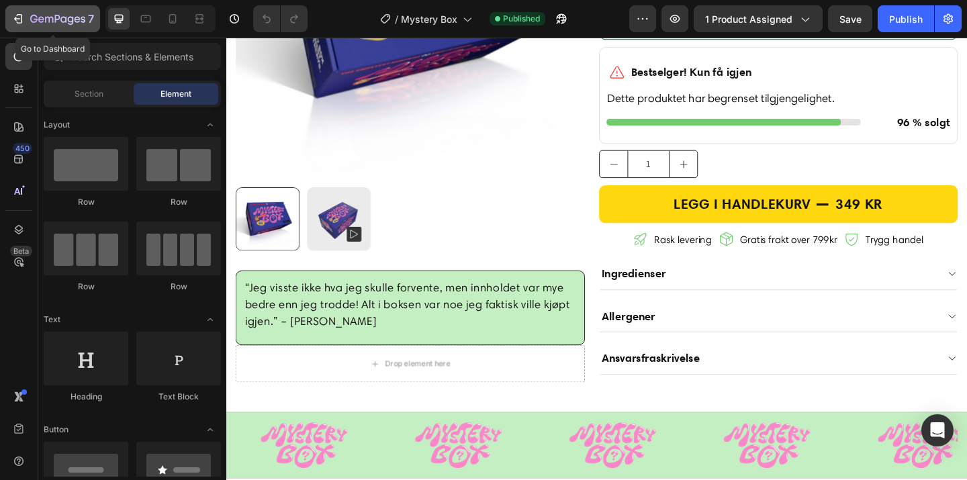
click at [61, 20] on icon "button" at bounding box center [63, 19] width 6 height 6
